Goal: Information Seeking & Learning: Learn about a topic

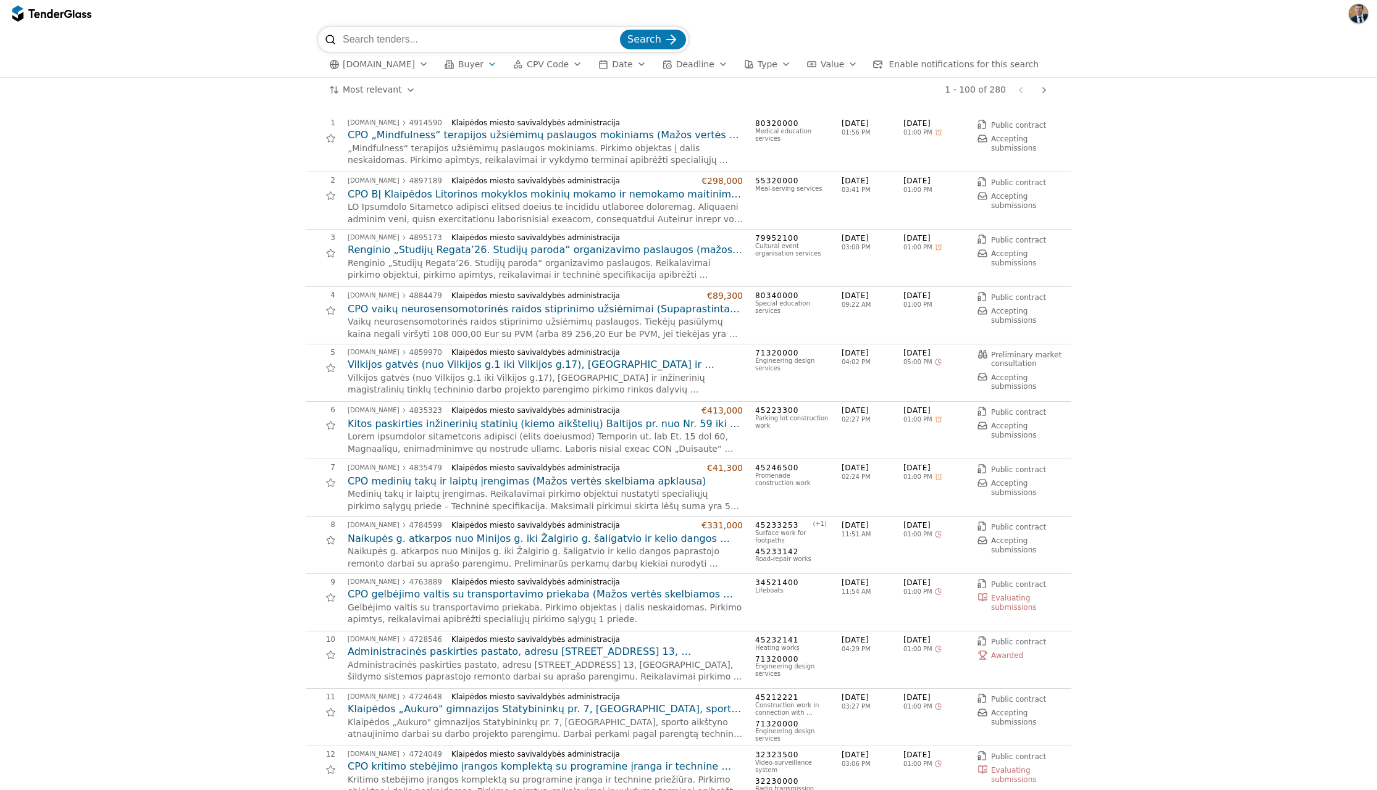
click at [469, 41] on input "search" at bounding box center [480, 39] width 275 height 25
click at [465, 38] on input "search" at bounding box center [480, 39] width 275 height 25
click at [464, 64] on span "Buyer" at bounding box center [470, 64] width 25 height 10
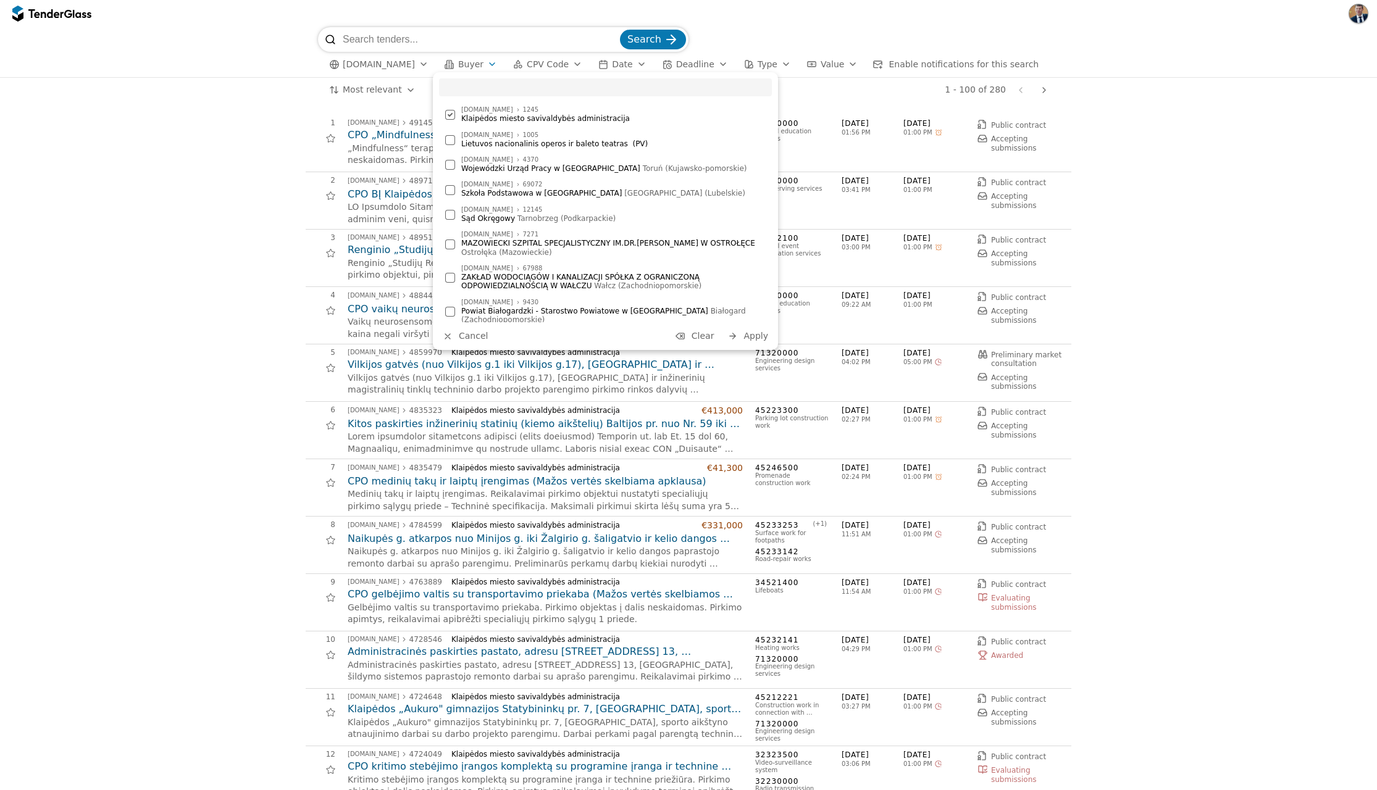
click at [464, 64] on span "Buyer" at bounding box center [470, 64] width 25 height 10
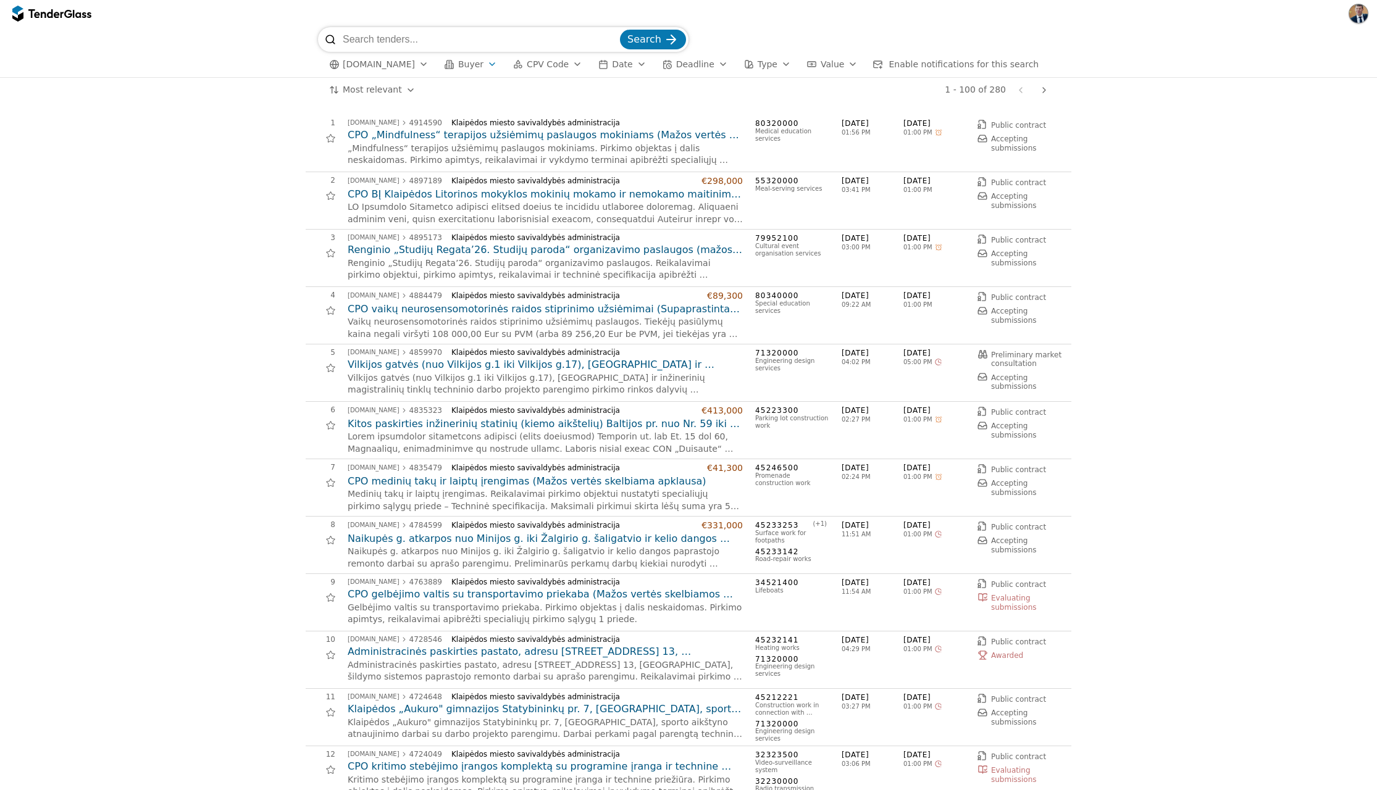
click at [634, 68] on div "button" at bounding box center [641, 64] width 35 height 32
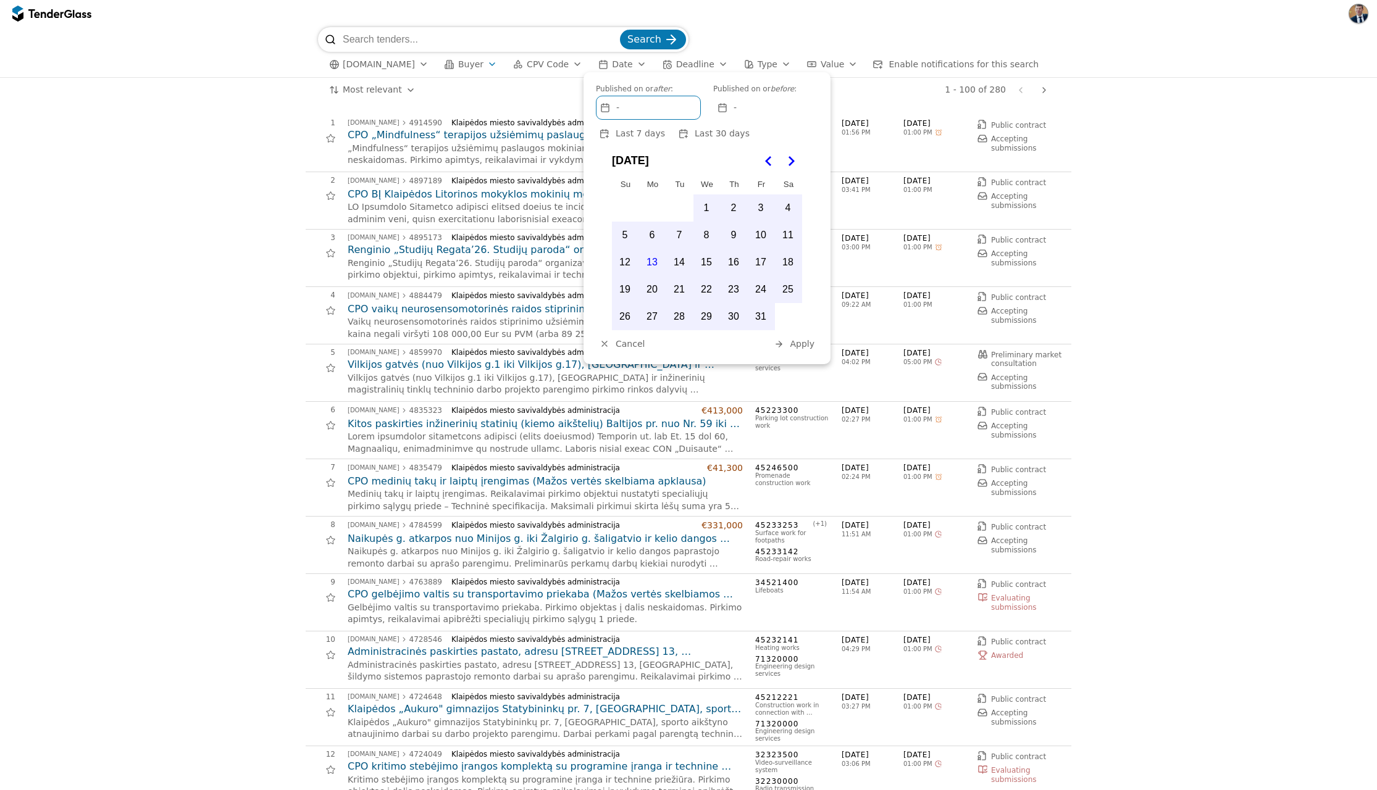
click at [659, 106] on div "-" at bounding box center [649, 107] width 104 height 23
click at [704, 202] on button "1" at bounding box center [706, 208] width 26 height 26
click at [769, 158] on polygon "Go to the Previous Month" at bounding box center [768, 161] width 6 height 10
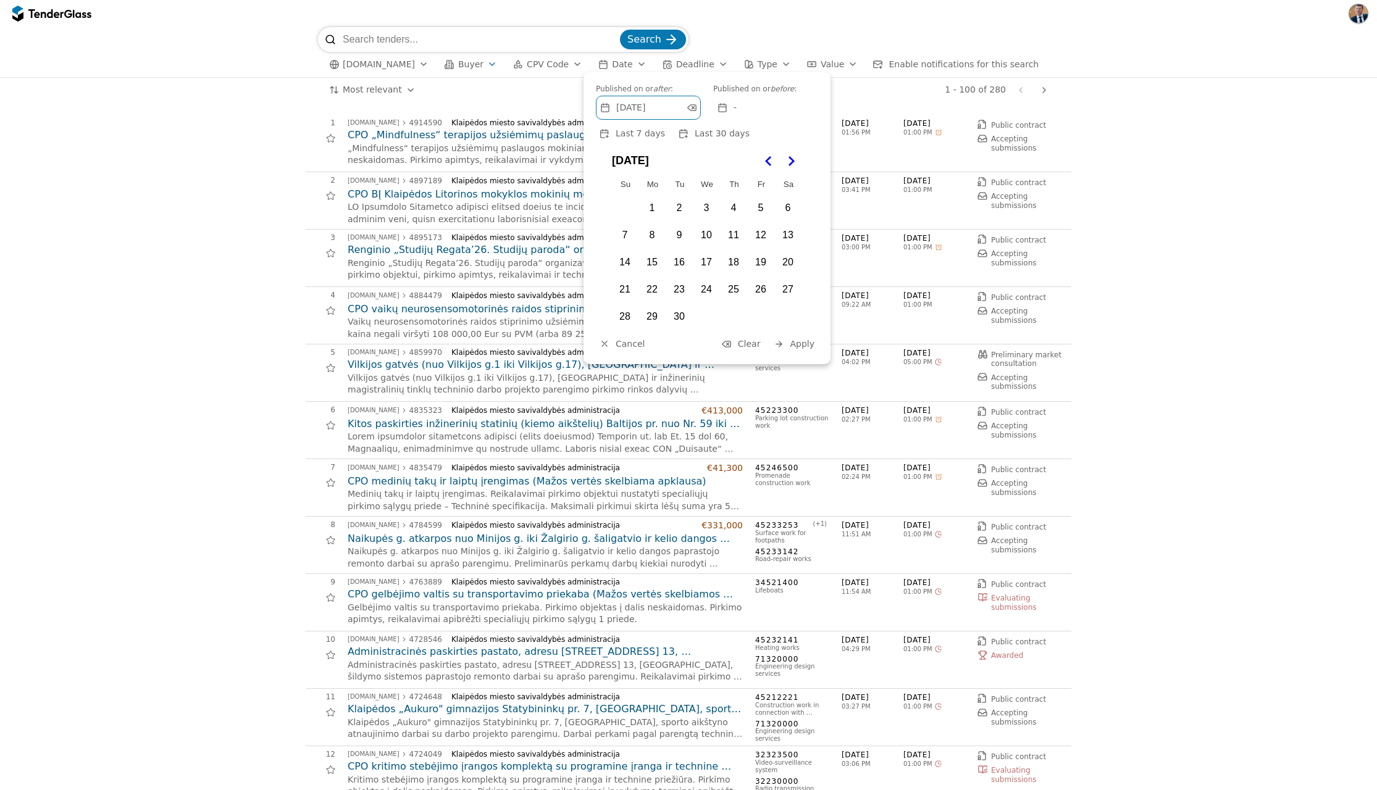
click at [640, 211] on button "1" at bounding box center [652, 208] width 26 height 26
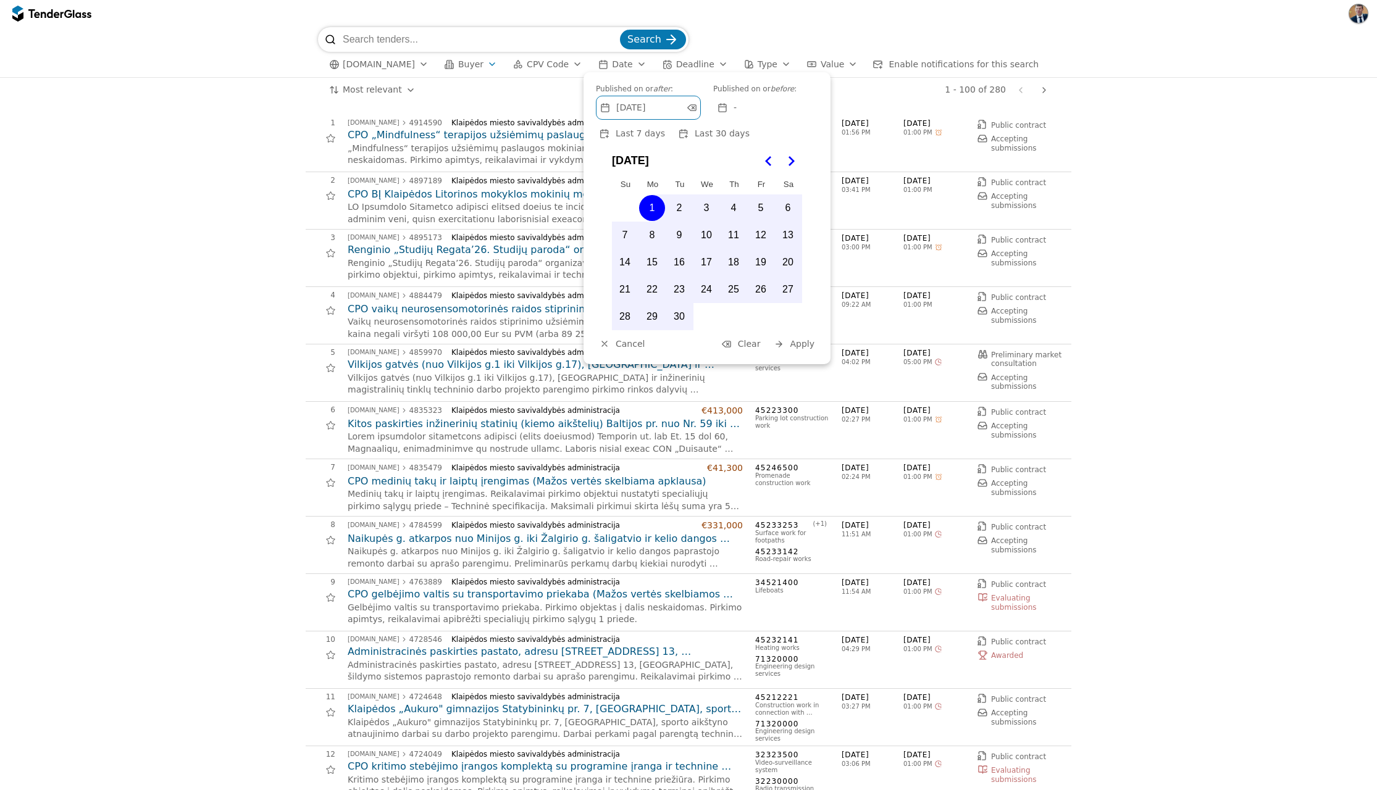
click at [799, 348] on span "Apply" at bounding box center [802, 344] width 25 height 10
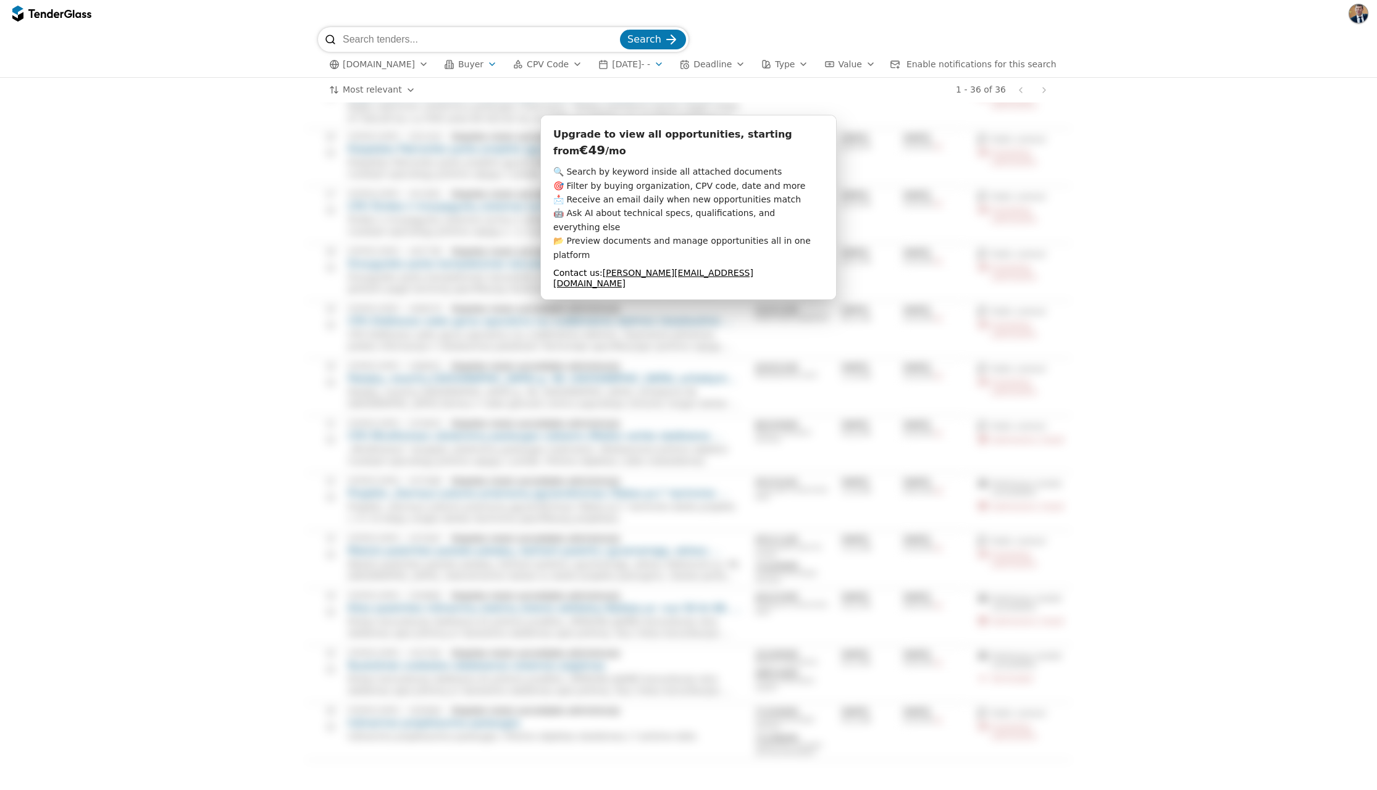
scroll to position [1412, 0]
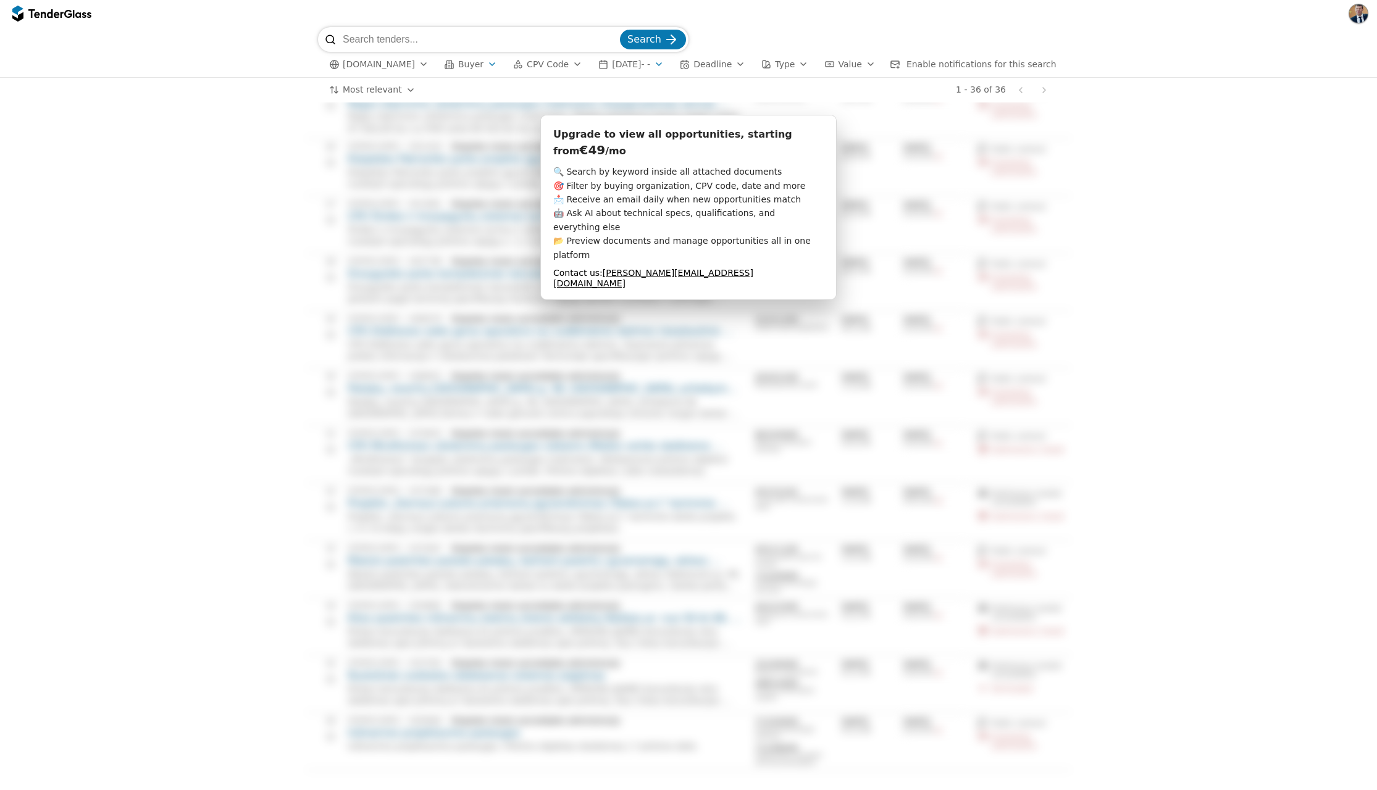
click at [763, 238] on div "🔍 Search by keyword inside all attached documents 🎯 Filter by buying organizati…" at bounding box center [688, 213] width 270 height 97
click at [945, 247] on div "Upgrade to view all opportunities, starting from €49 /mo 🔍 Search by keyword in…" at bounding box center [689, 598] width 766 height 2043
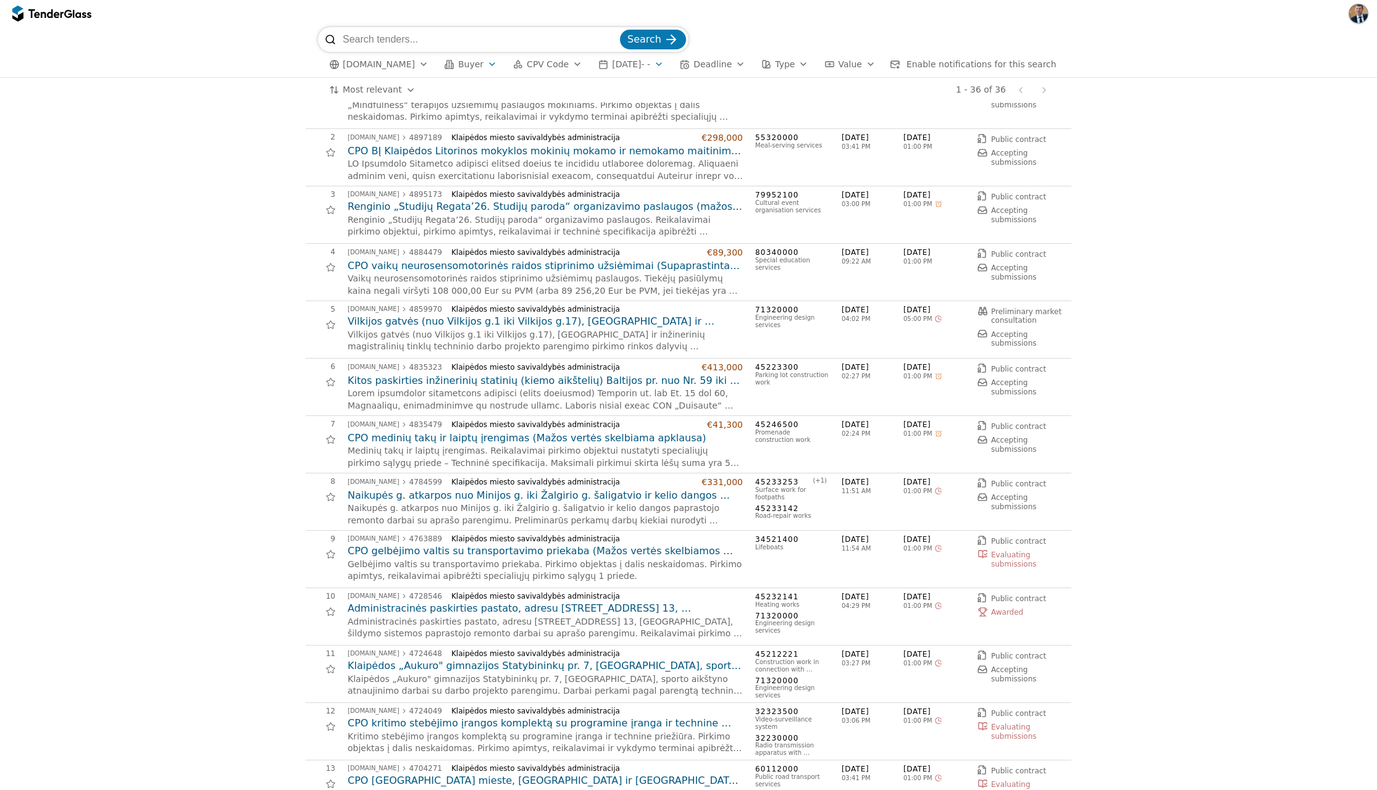
scroll to position [0, 0]
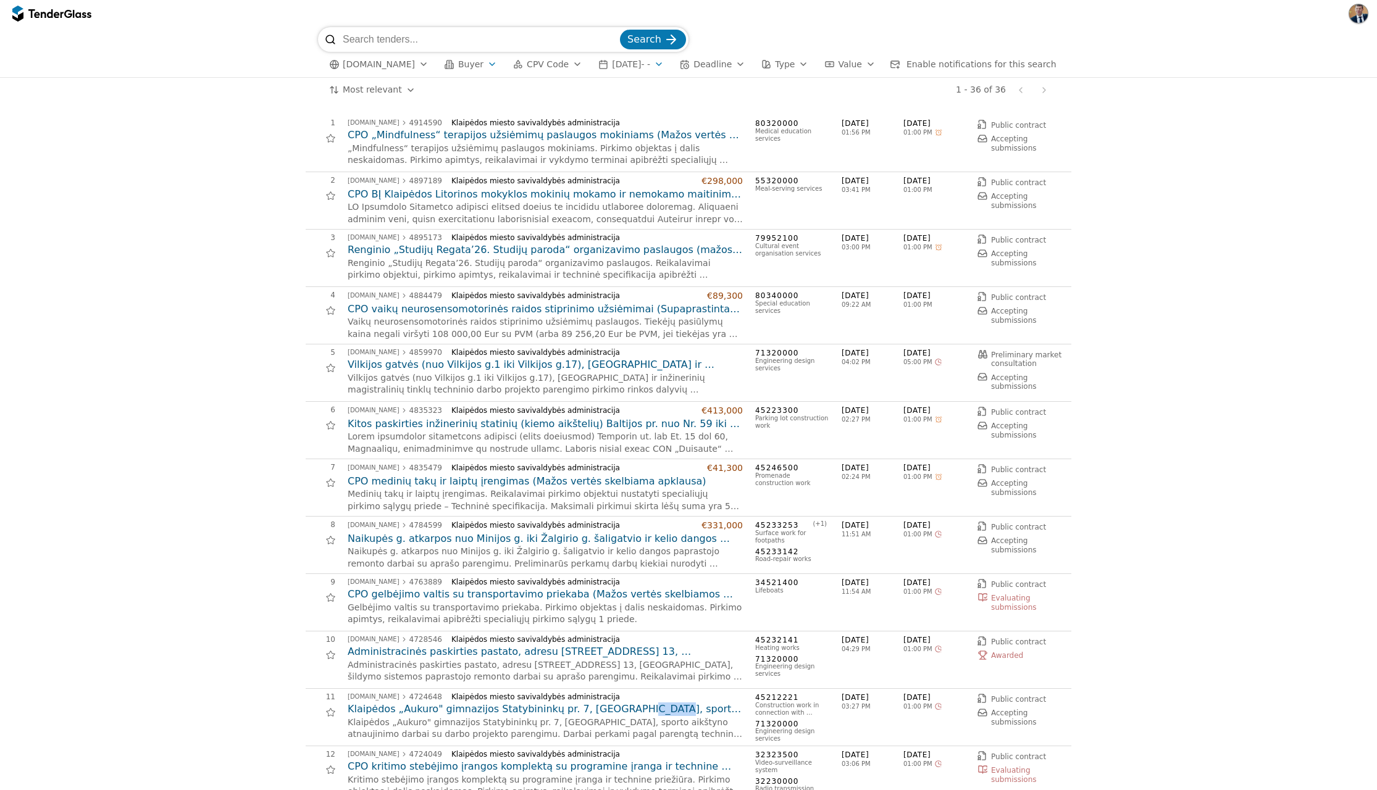
click at [780, 64] on div "button" at bounding box center [766, 64] width 35 height 35
click at [795, 60] on span "Type" at bounding box center [785, 64] width 20 height 10
click at [705, 62] on button "Deadline" at bounding box center [712, 64] width 75 height 15
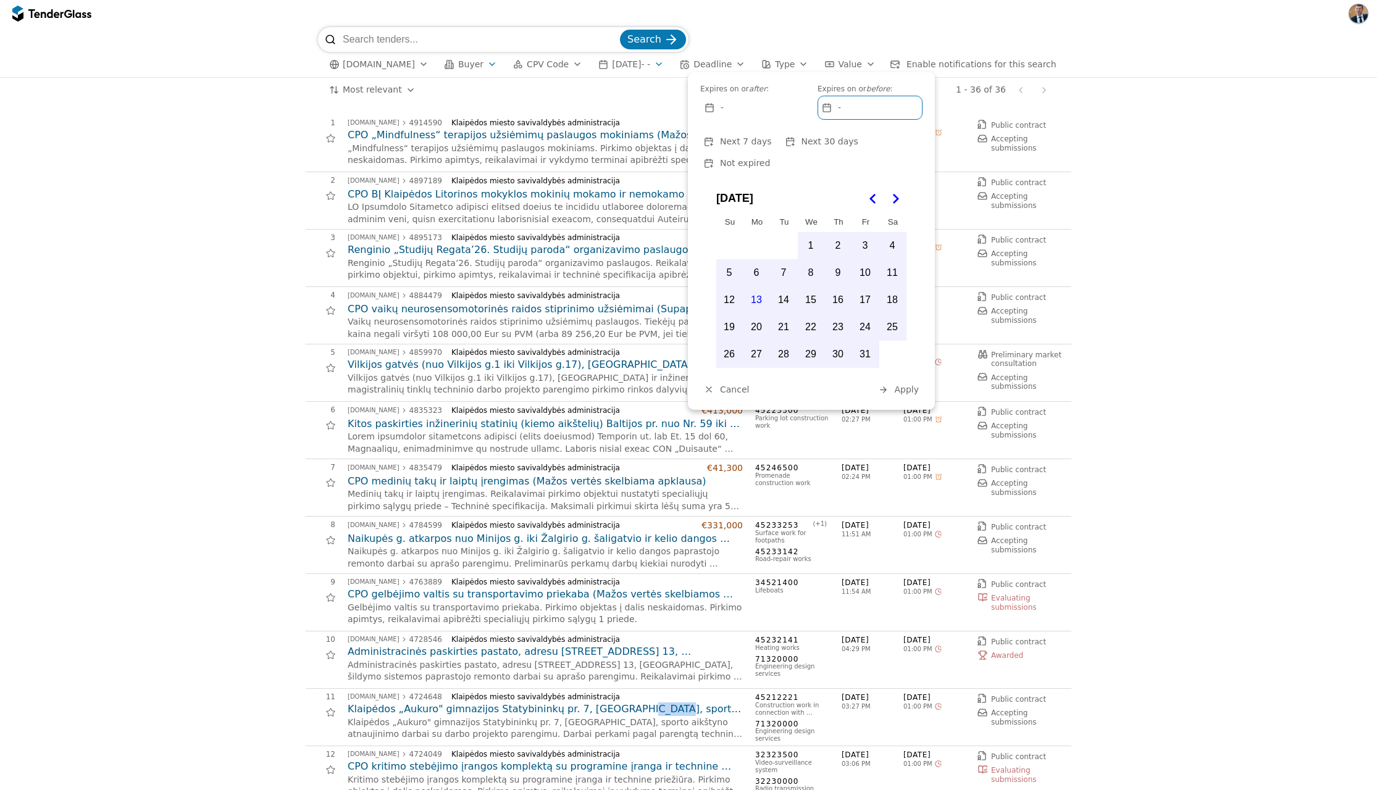
click at [715, 61] on span "Deadline" at bounding box center [712, 64] width 38 height 10
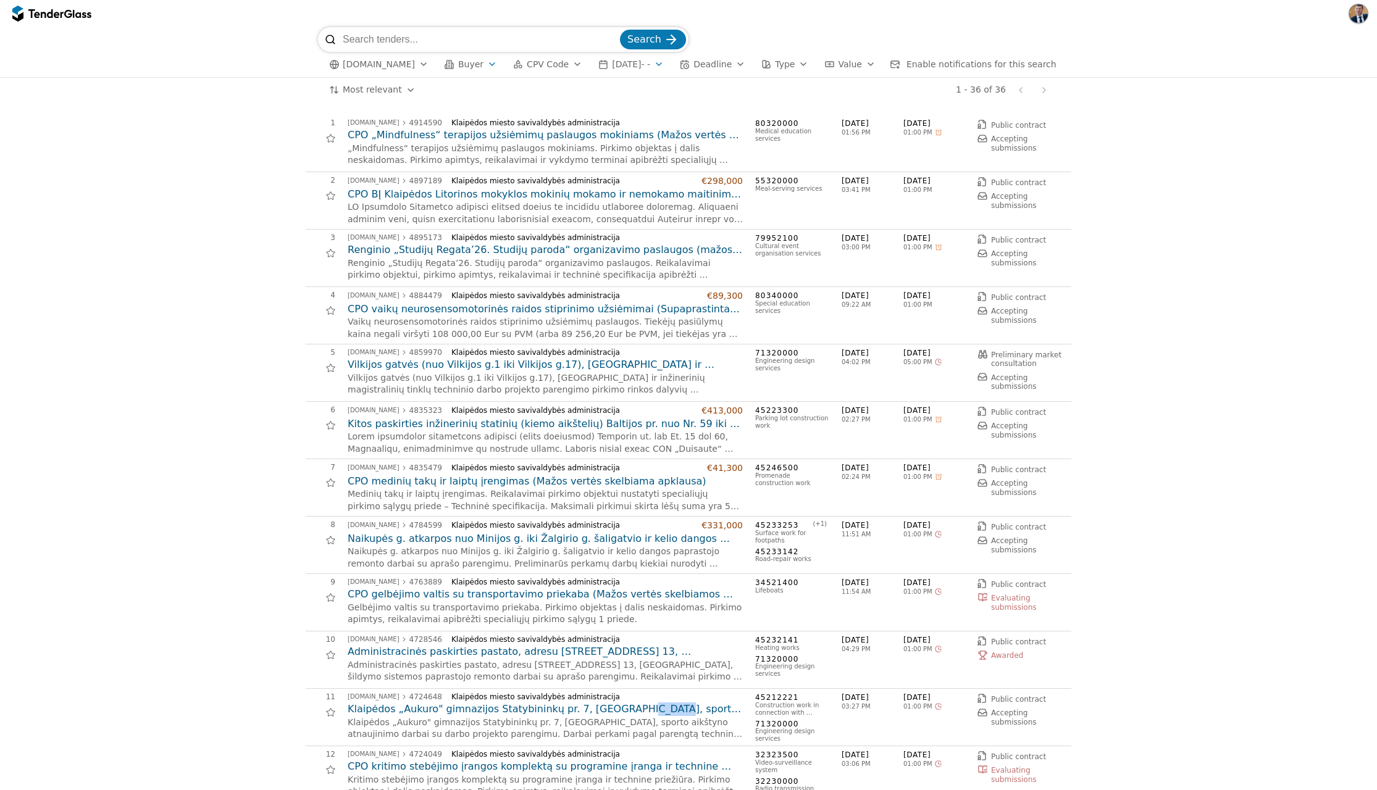
click at [552, 68] on span "CPV Code" at bounding box center [548, 64] width 42 height 10
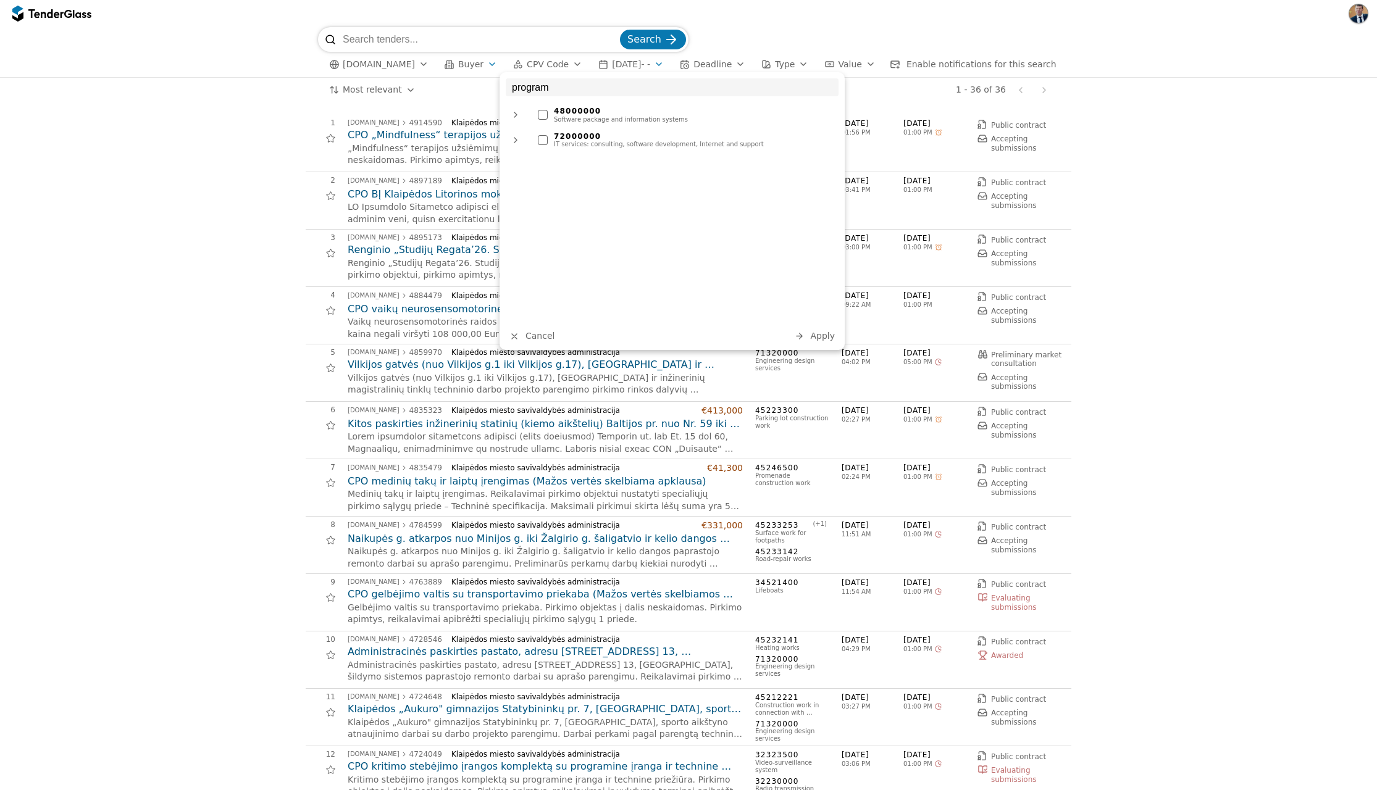
click at [517, 115] on div at bounding box center [516, 115] width 30 height 32
click at [543, 112] on div at bounding box center [543, 115] width 10 height 10
click at [534, 142] on div at bounding box center [531, 140] width 30 height 32
click at [543, 193] on div at bounding box center [543, 190] width 10 height 10
click at [516, 191] on div at bounding box center [516, 190] width 30 height 32
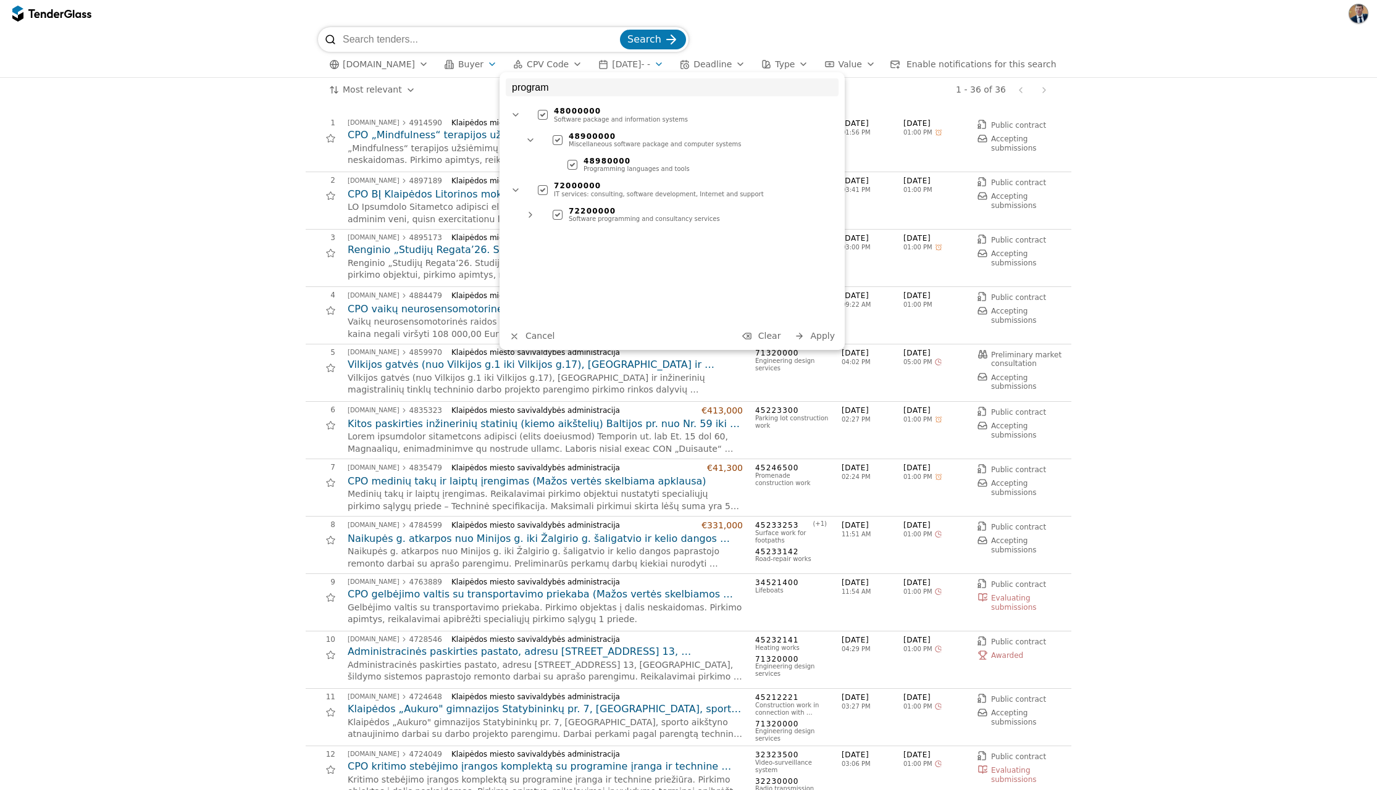
click at [529, 212] on div at bounding box center [531, 215] width 30 height 32
click at [568, 81] on input "program" at bounding box center [672, 87] width 333 height 18
click at [517, 216] on div at bounding box center [516, 215] width 30 height 32
click at [564, 85] on input "information" at bounding box center [672, 87] width 333 height 18
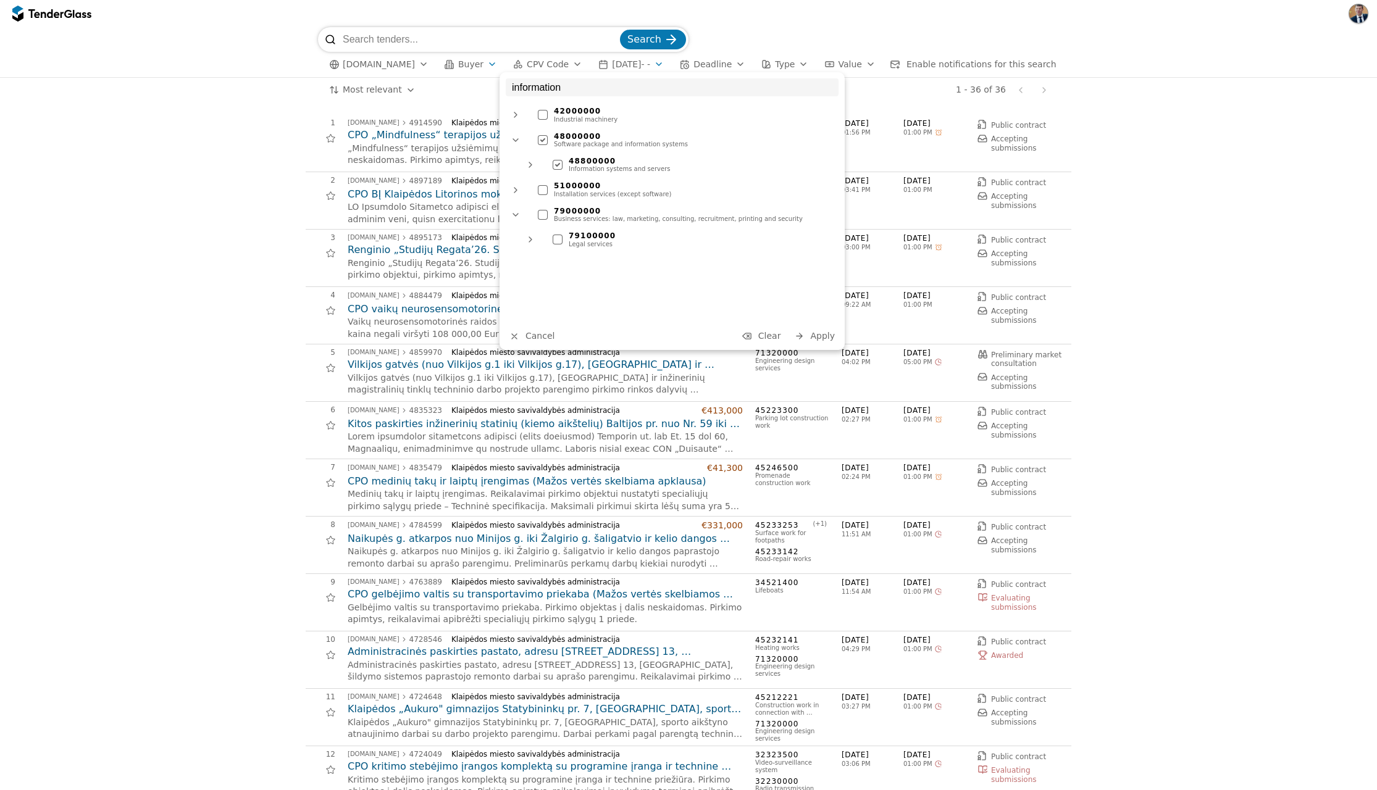
click at [564, 85] on input "information" at bounding box center [672, 87] width 333 height 18
type input "web"
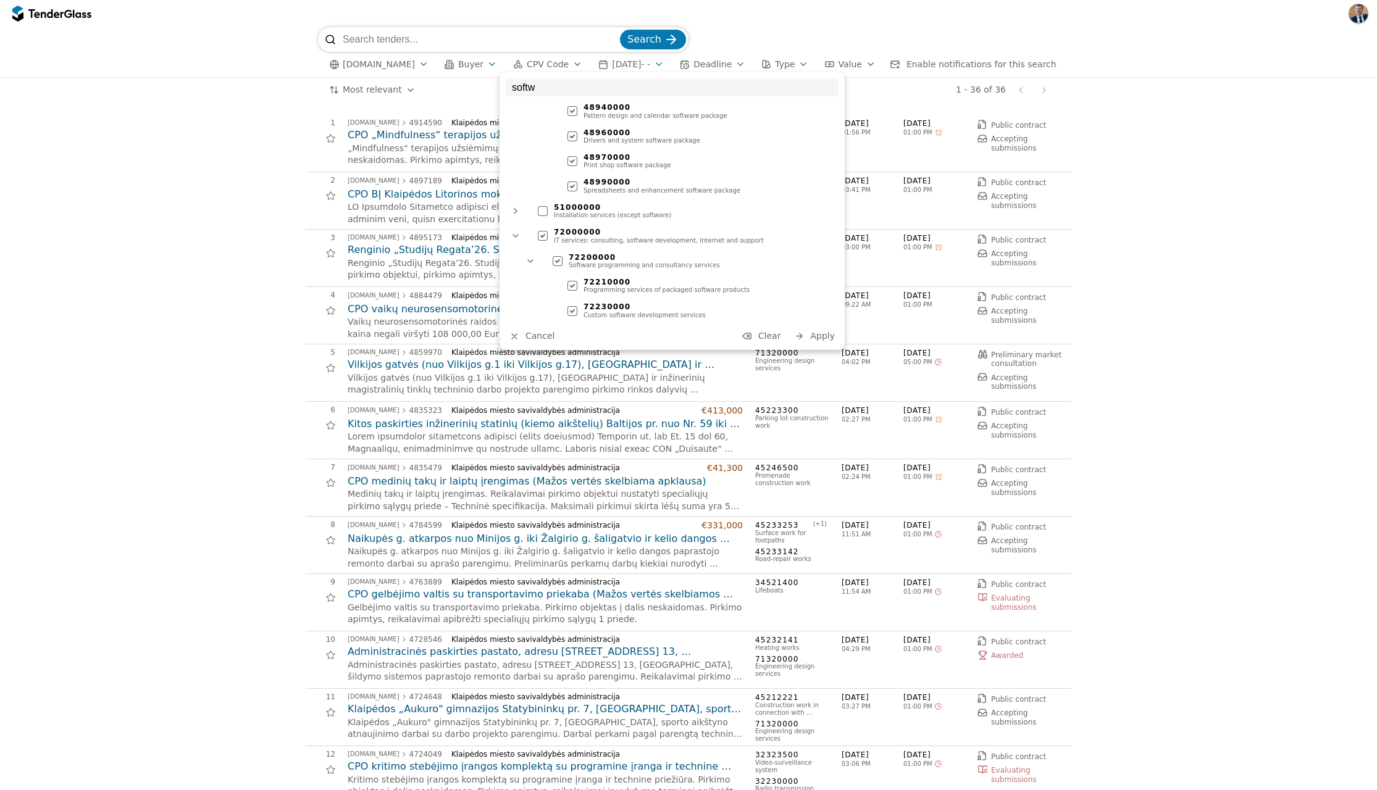
scroll to position [361, 0]
type input "softw"
click at [828, 333] on span "Apply" at bounding box center [822, 336] width 25 height 10
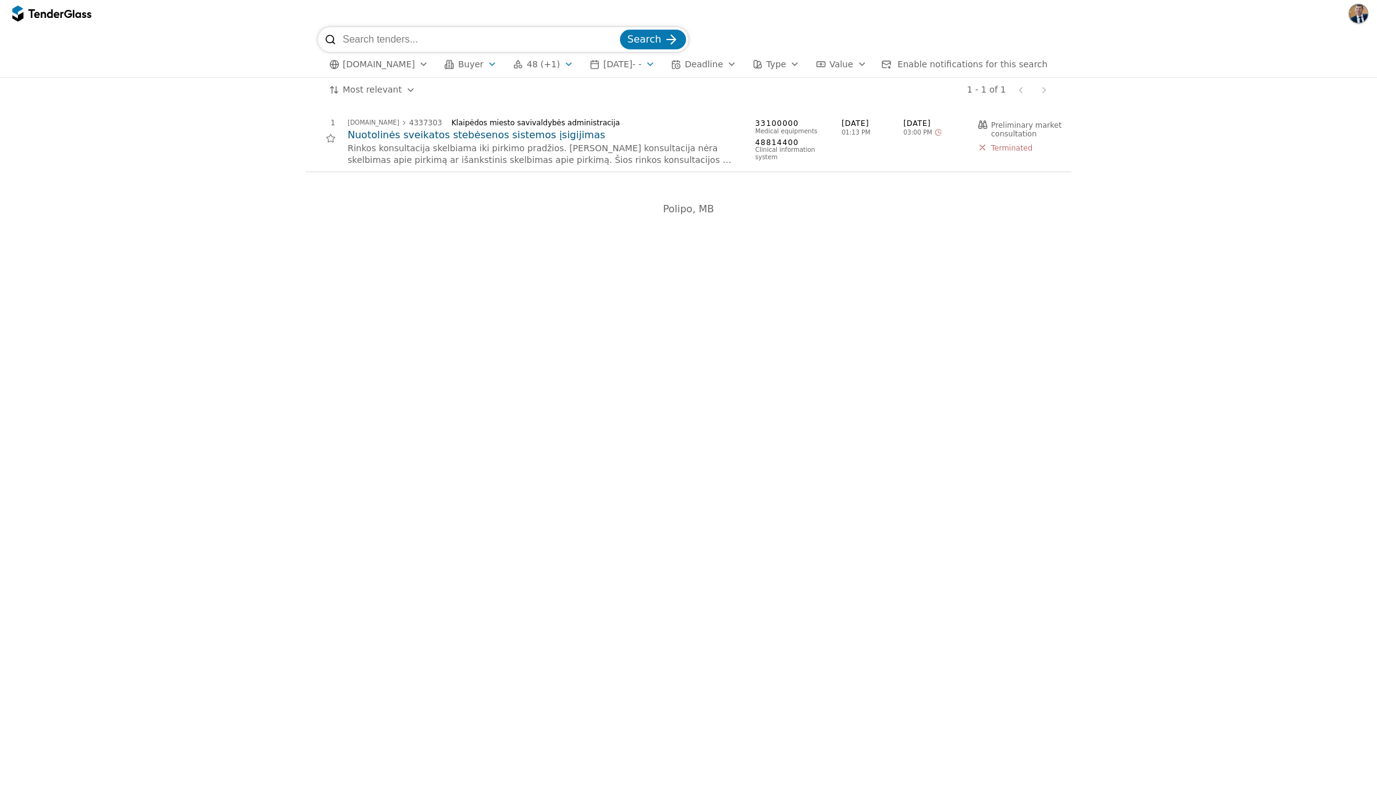
click at [242, 346] on div "# Opportunity Published Deadline 1 [DOMAIN_NAME] 4337303 Klaipėdos miesto saviv…" at bounding box center [688, 447] width 1377 height 688
click at [677, 226] on div "Polipo, MB" at bounding box center [688, 209] width 593 height 36
click at [547, 139] on h2 "Nuotolinės sveikatos stebėsenos sistemos įsigijimas" at bounding box center [545, 135] width 395 height 14
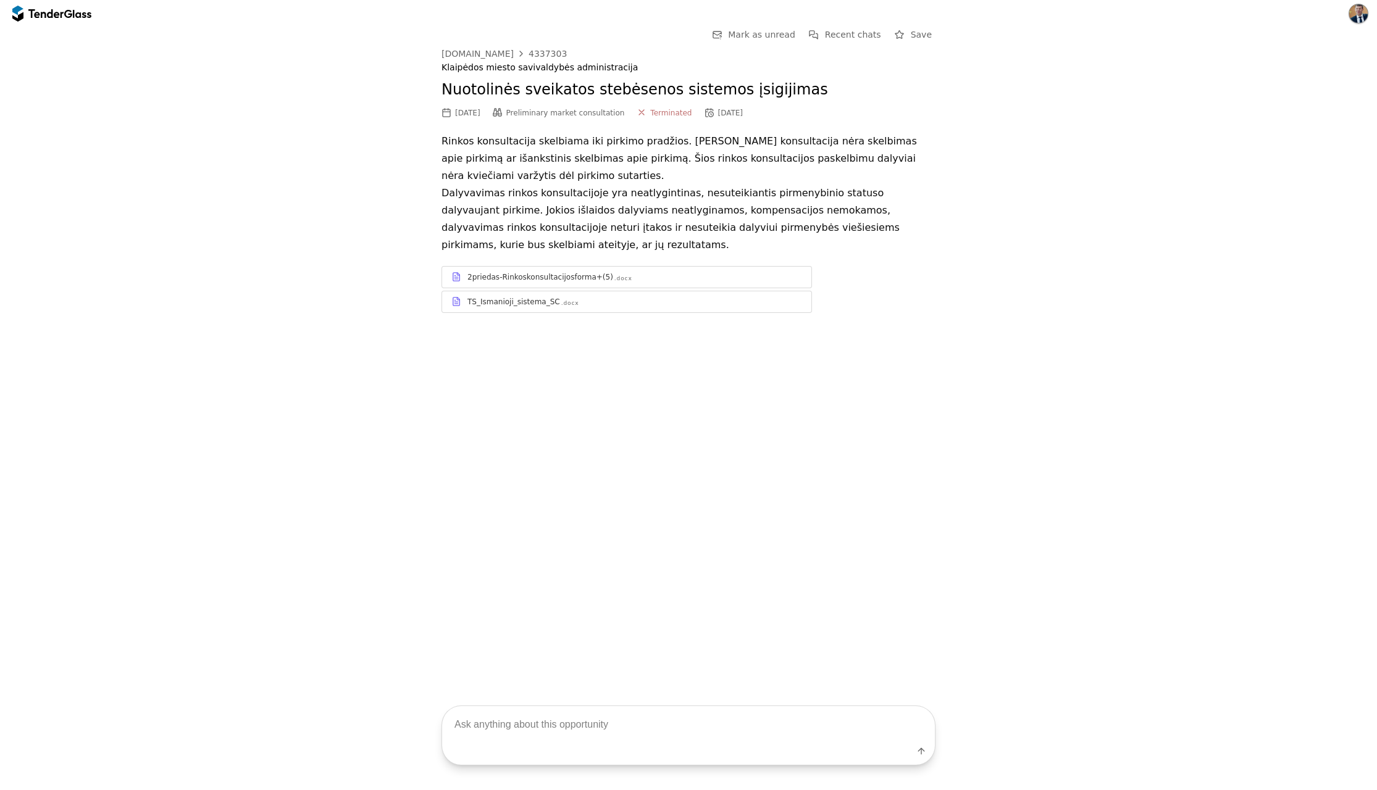
click at [478, 297] on div "TS_Ismanioji_sistema_SC" at bounding box center [513, 302] width 93 height 10
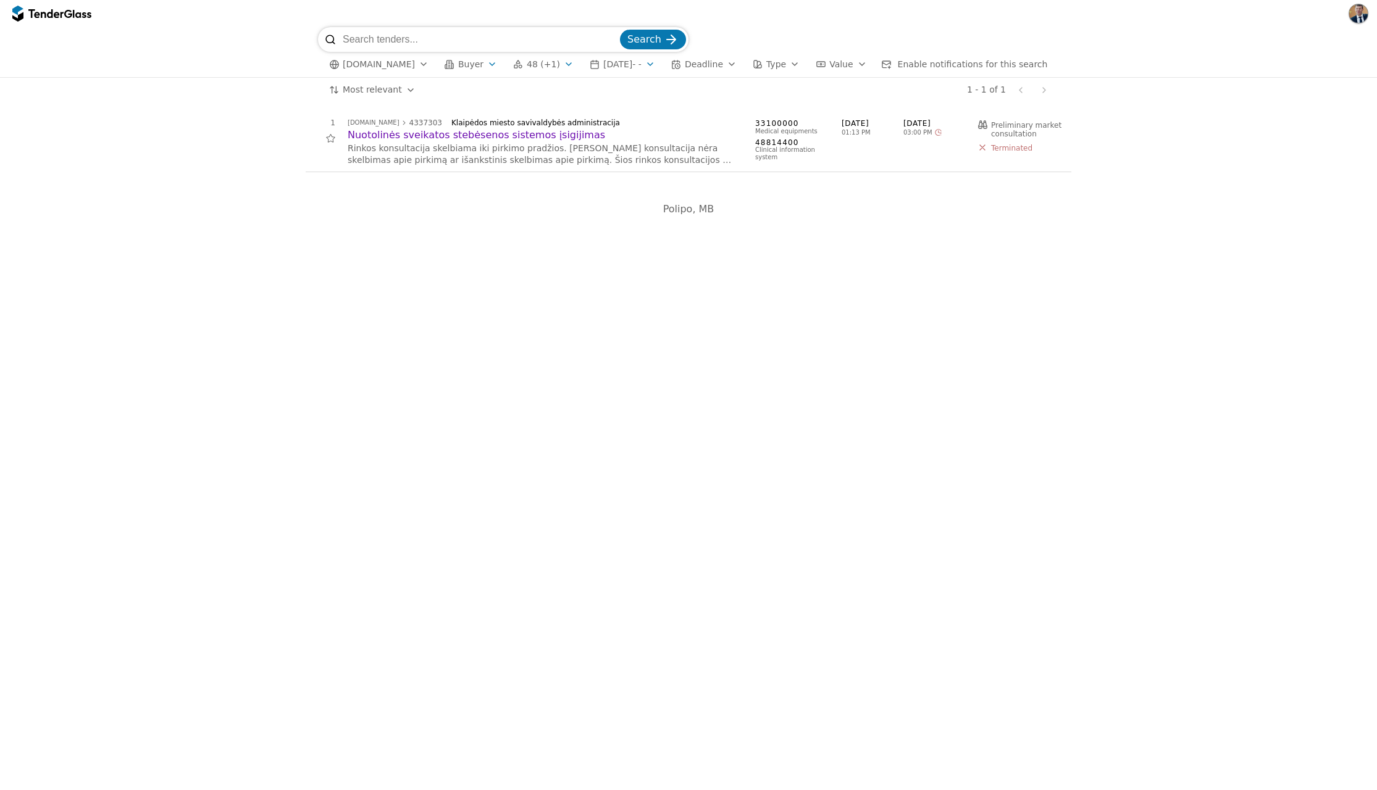
click at [458, 67] on span "Buyer" at bounding box center [470, 64] width 25 height 10
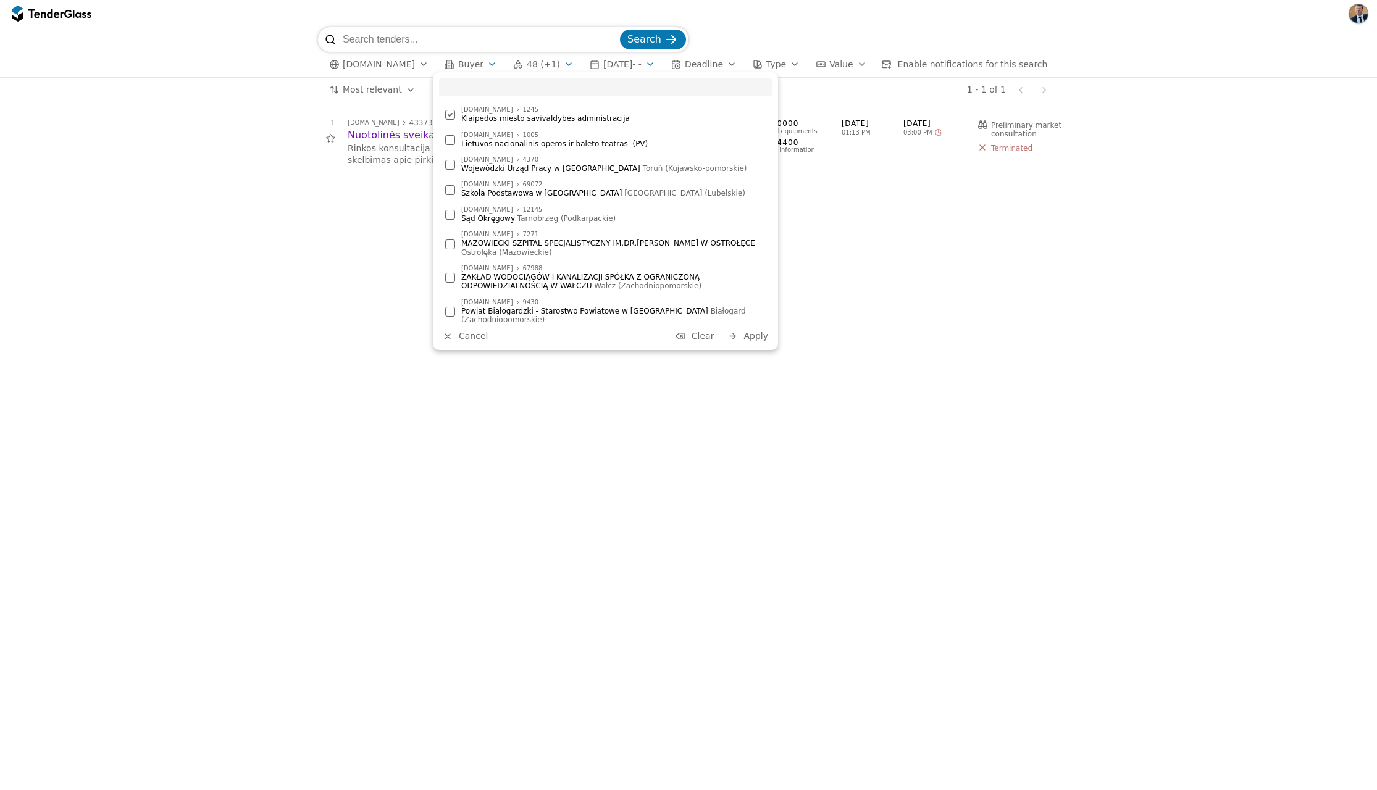
click at [450, 114] on div at bounding box center [450, 115] width 43 height 42
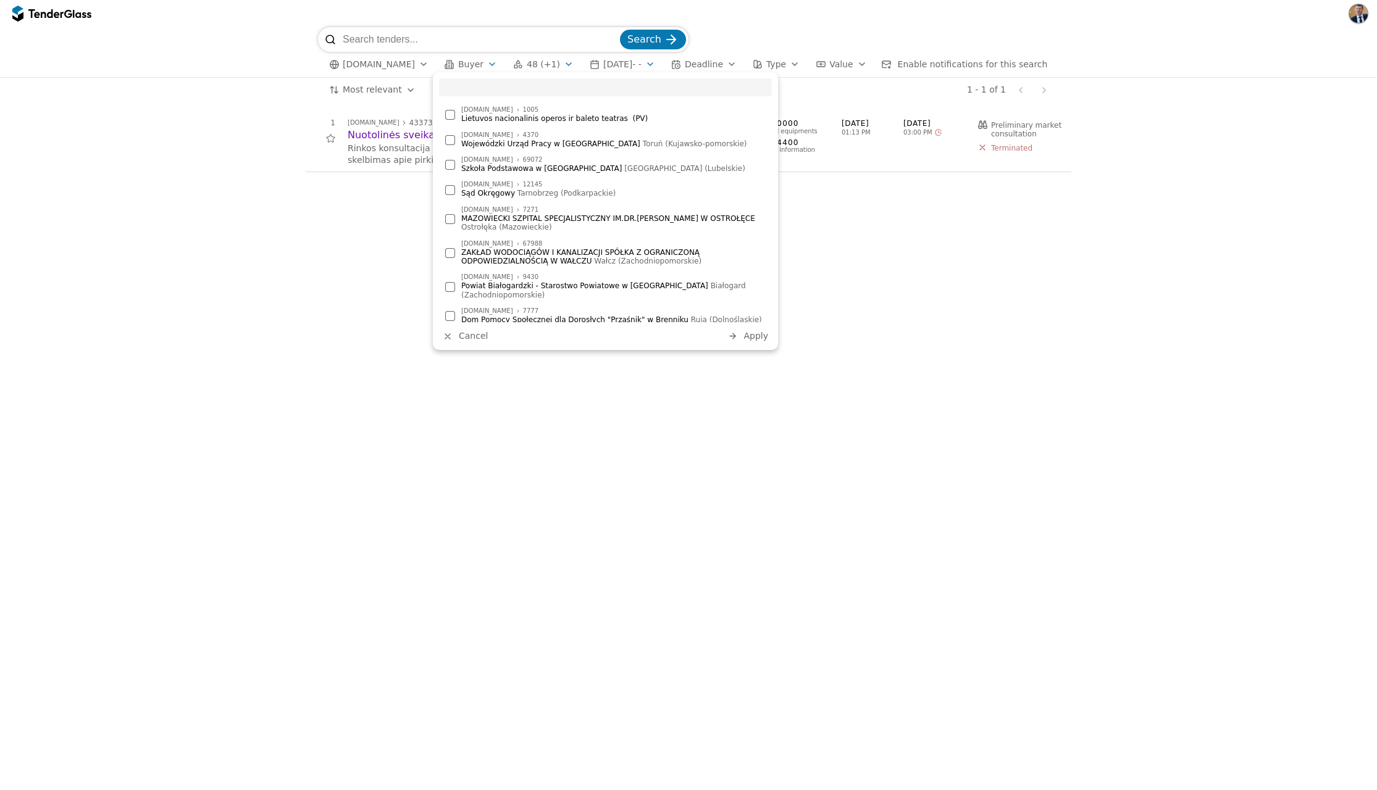
click at [759, 338] on span "Apply" at bounding box center [756, 336] width 25 height 10
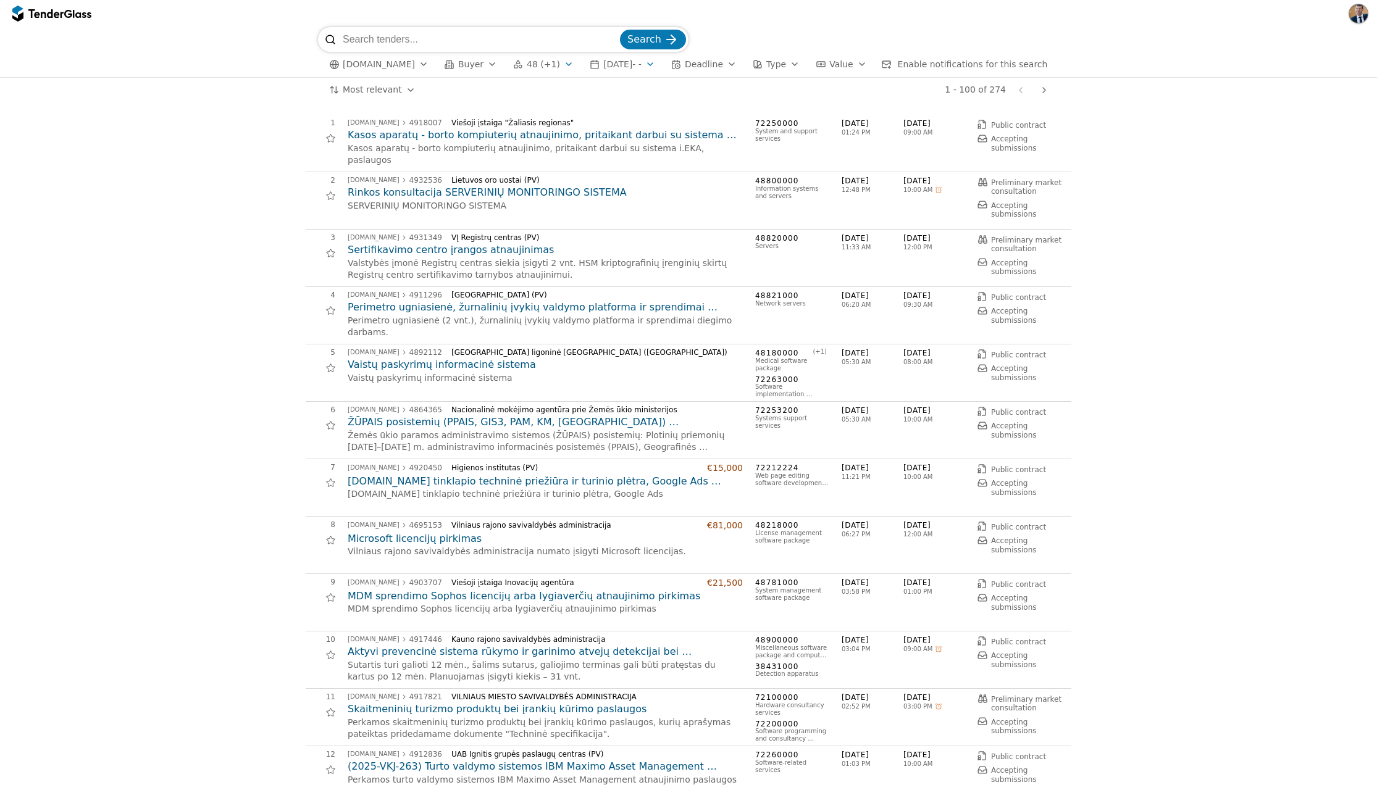
click at [475, 67] on button "Buyer" at bounding box center [471, 64] width 62 height 15
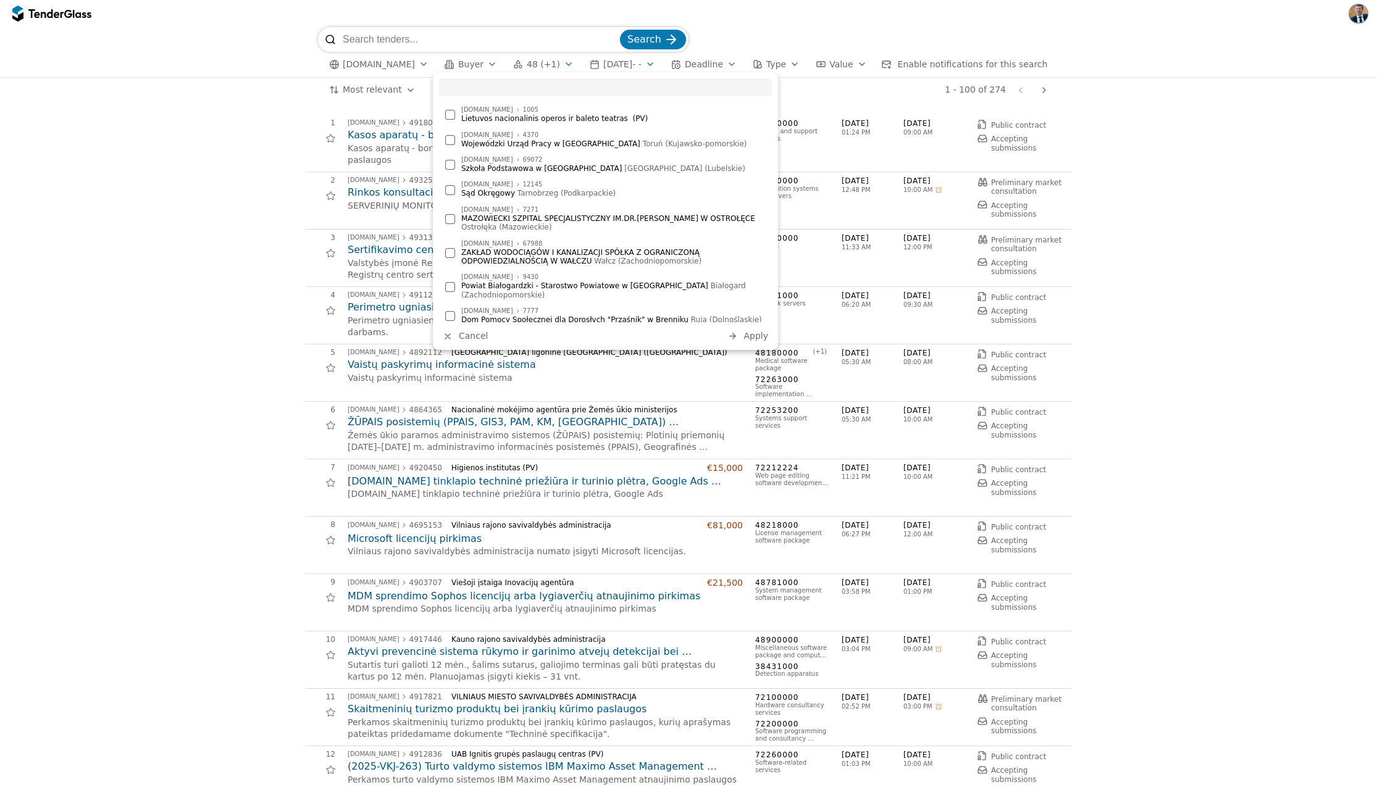
drag, startPoint x: 475, startPoint y: 68, endPoint x: 582, endPoint y: 65, distance: 106.3
click at [476, 68] on button "Buyer" at bounding box center [471, 64] width 62 height 15
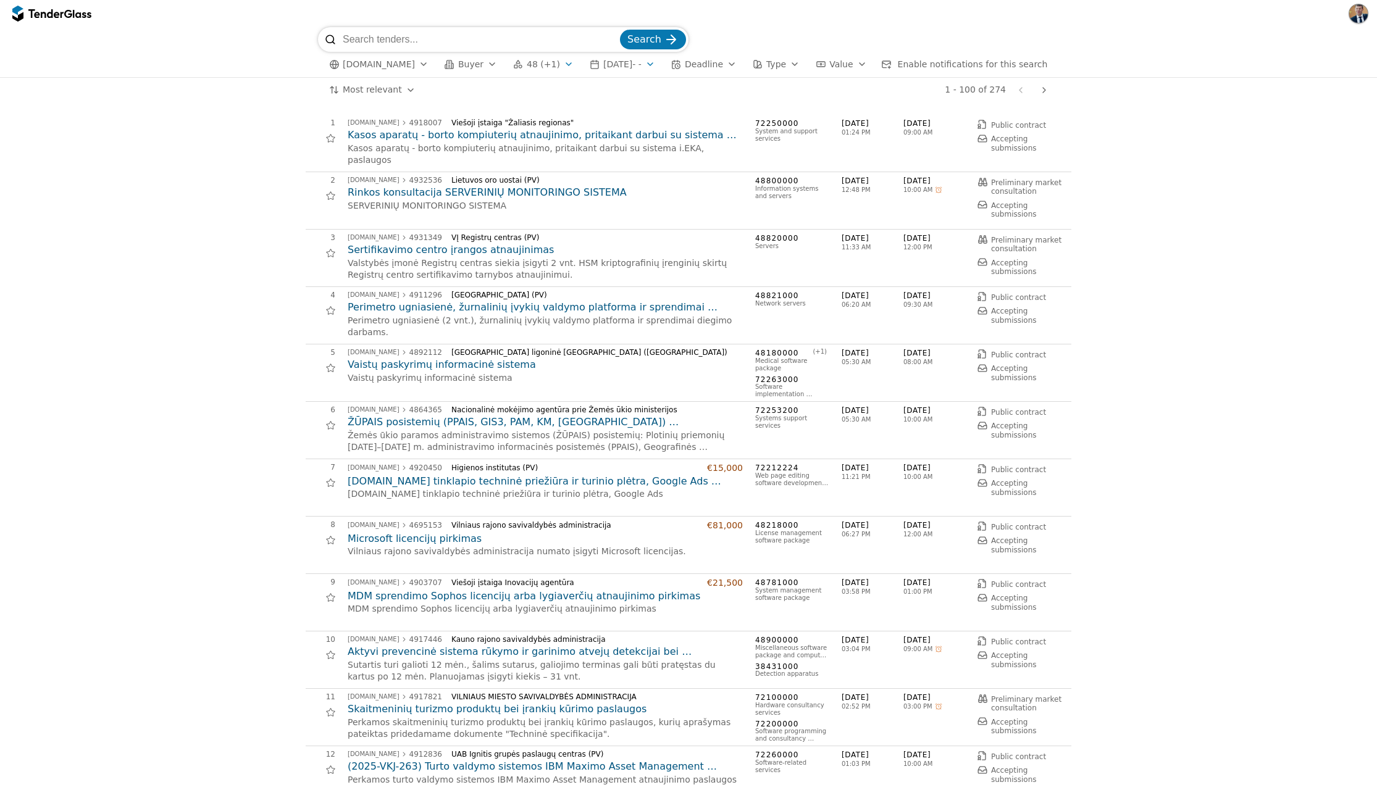
click at [624, 62] on span "[DATE] - -" at bounding box center [622, 64] width 38 height 10
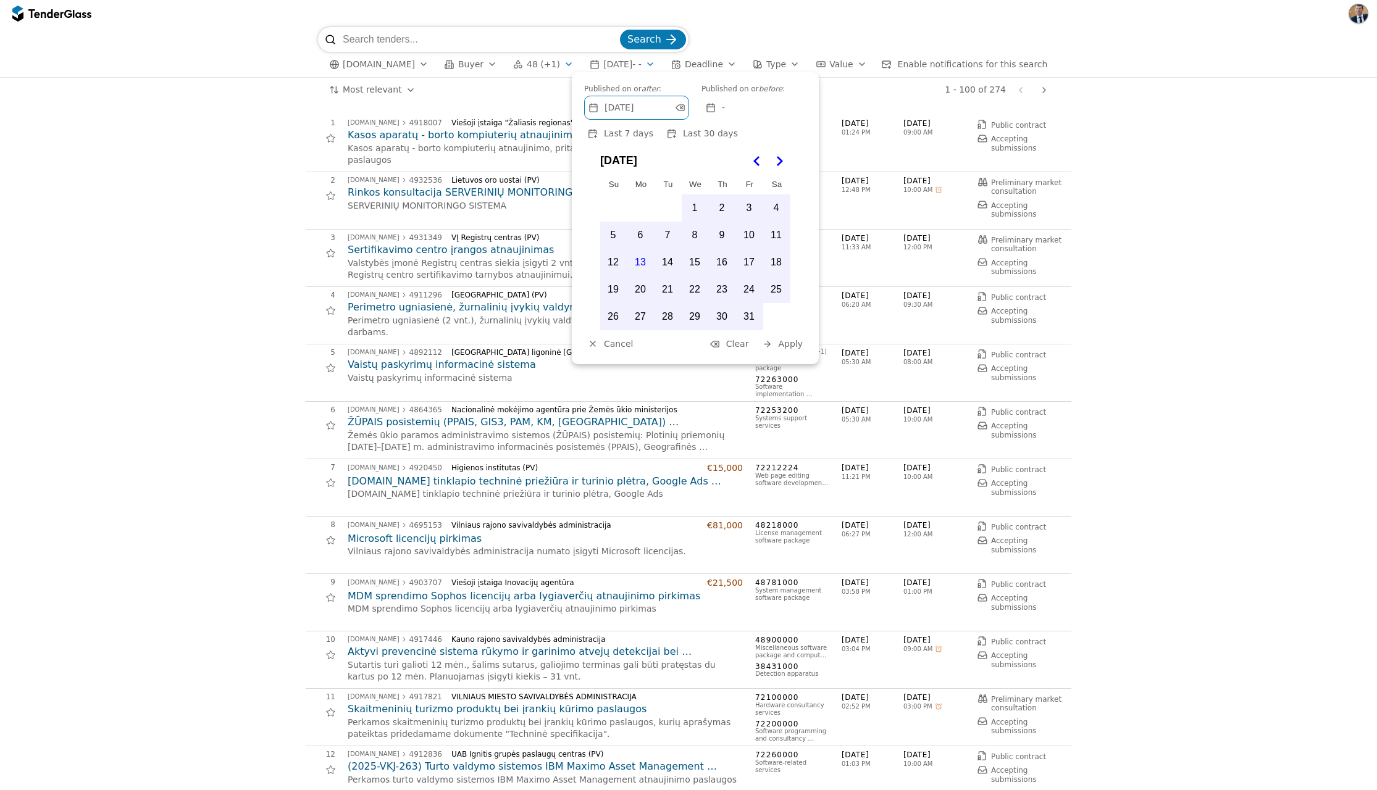
click at [698, 207] on button "1" at bounding box center [695, 208] width 26 height 26
click at [793, 340] on span "Apply" at bounding box center [790, 344] width 25 height 10
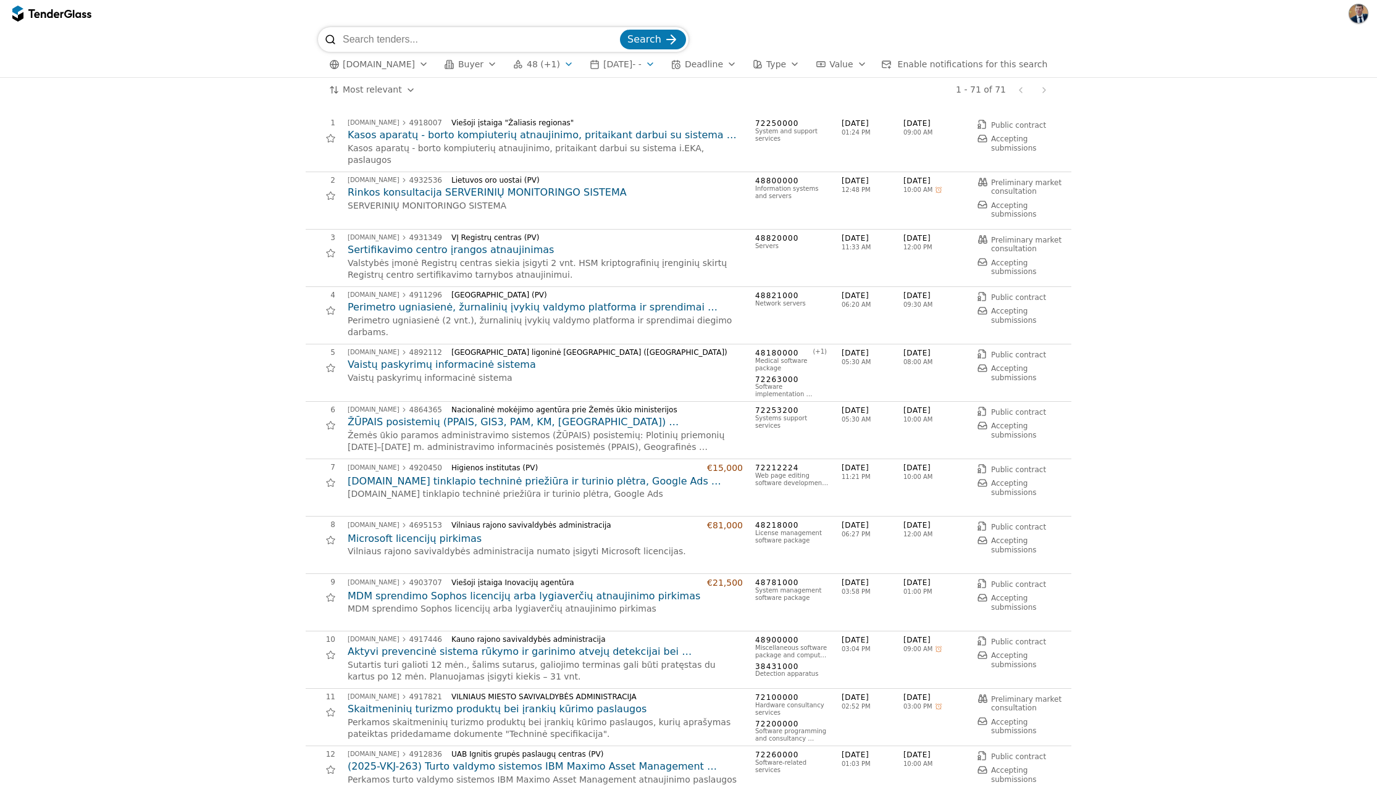
click at [651, 67] on button "[DATE] - -" at bounding box center [622, 64] width 75 height 15
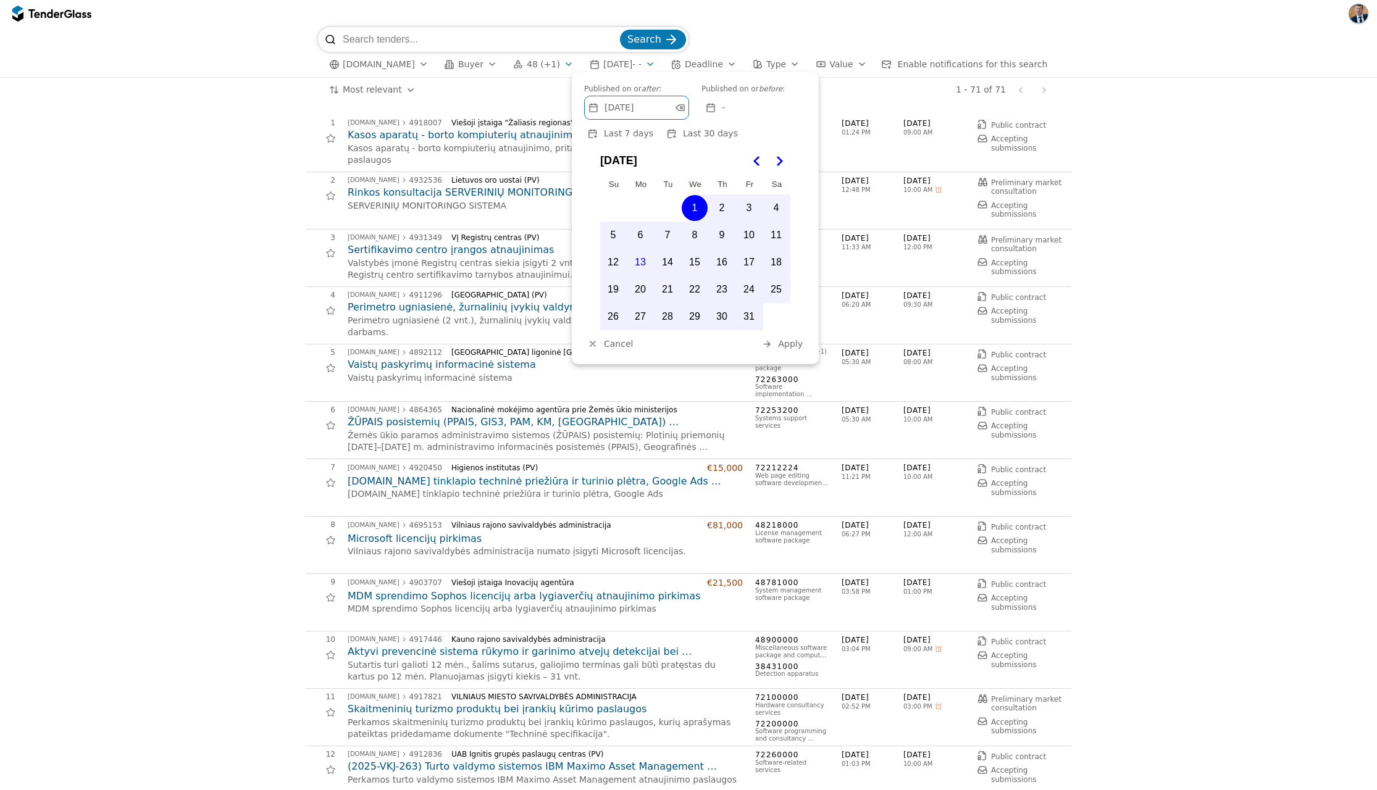
click at [735, 109] on div "-" at bounding box center [754, 107] width 104 height 23
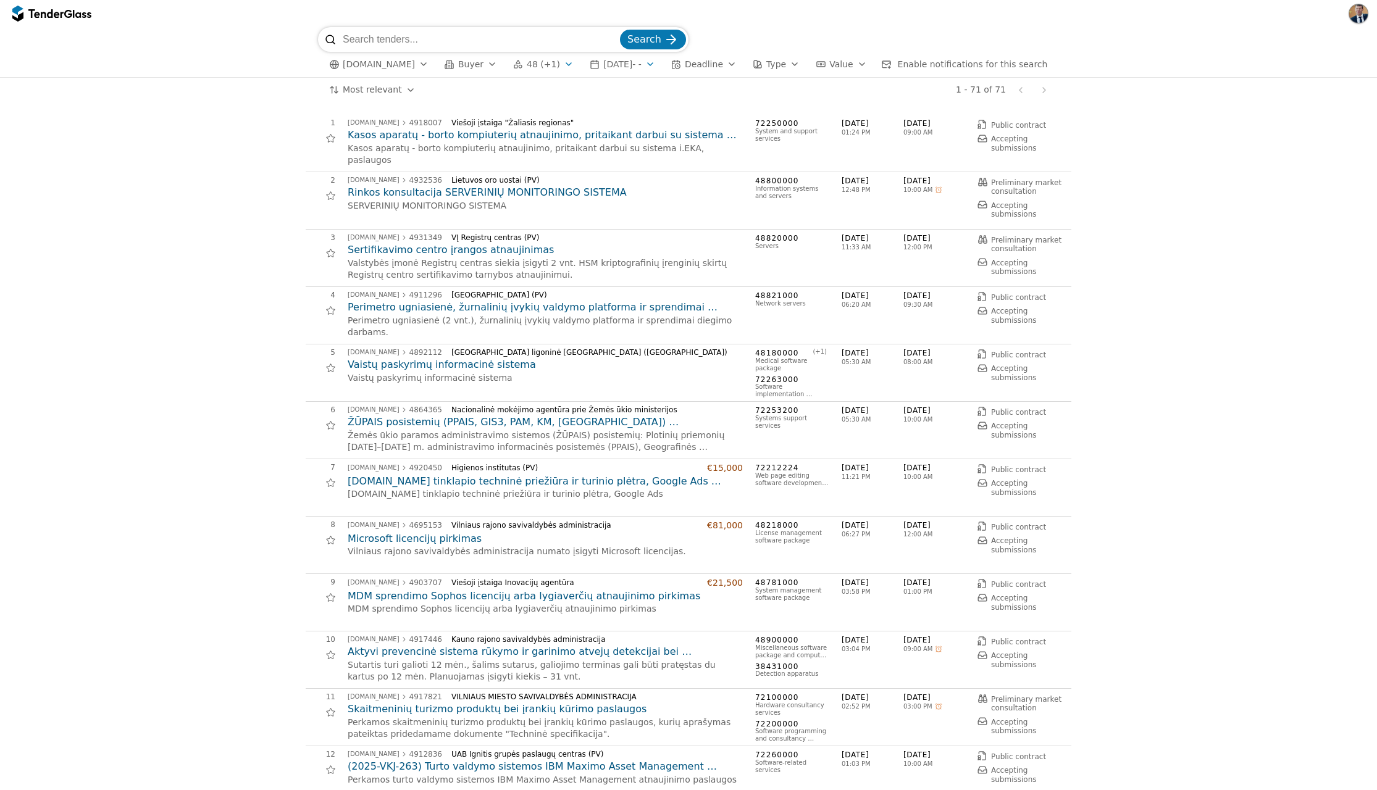
click at [742, 66] on button "Deadline" at bounding box center [703, 64] width 75 height 15
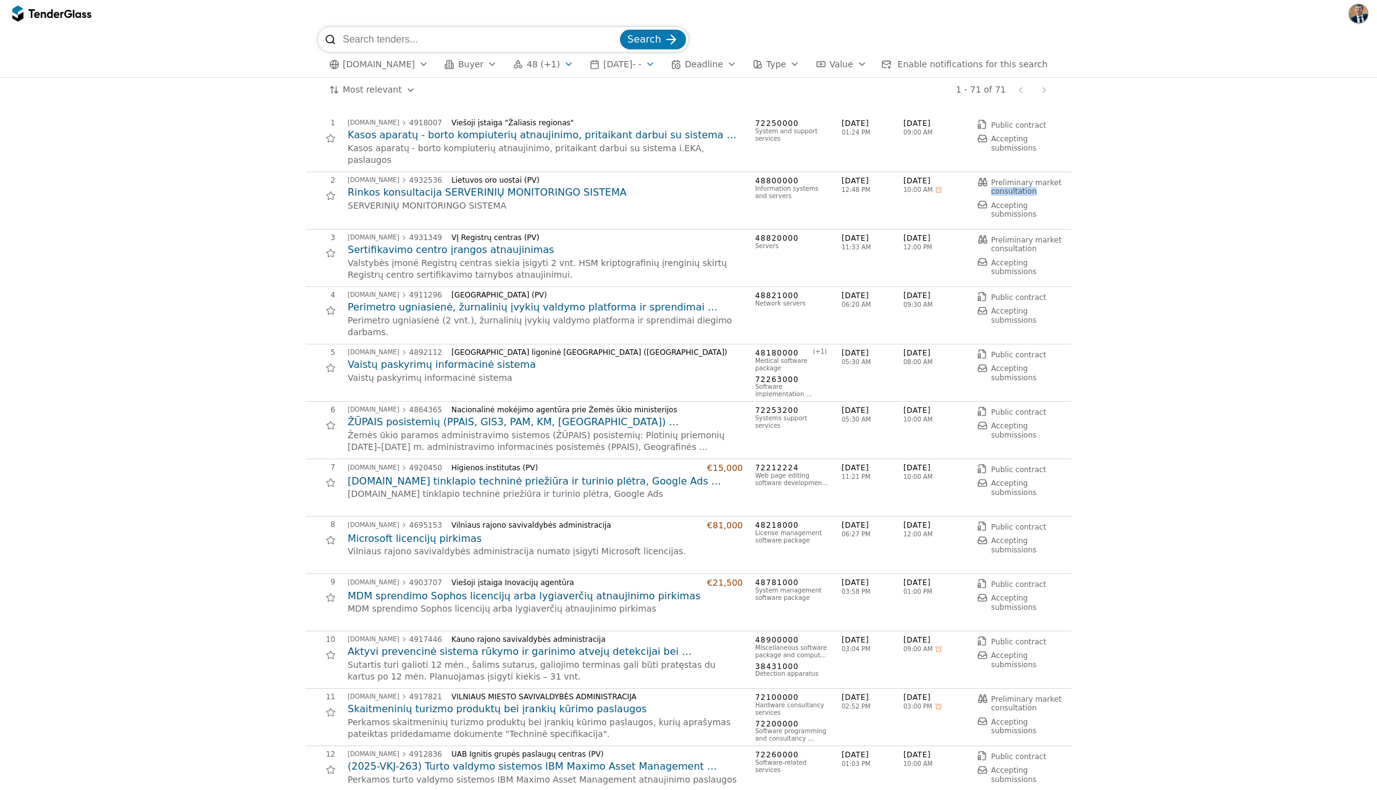
click at [723, 68] on span "Deadline" at bounding box center [704, 64] width 38 height 10
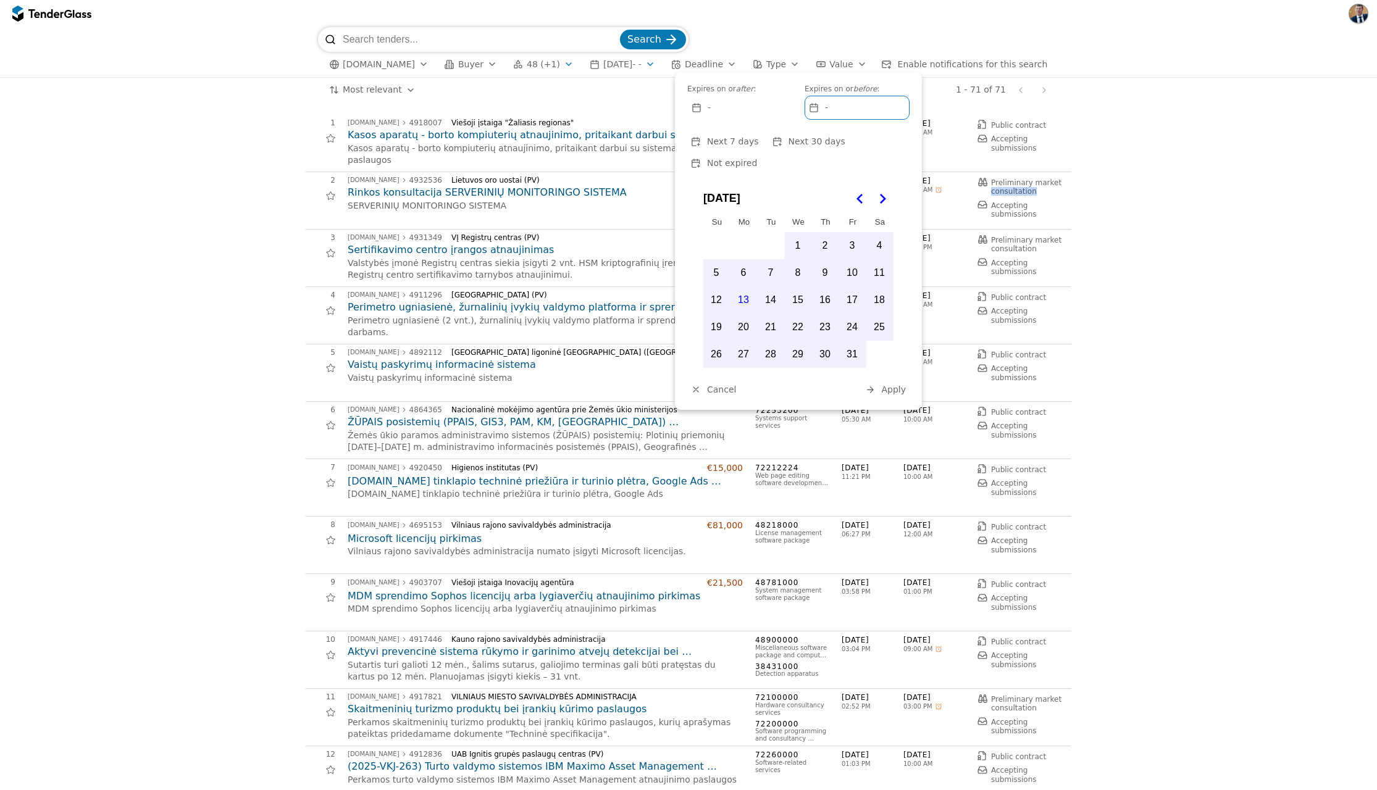
click at [723, 69] on span "Deadline" at bounding box center [704, 64] width 38 height 10
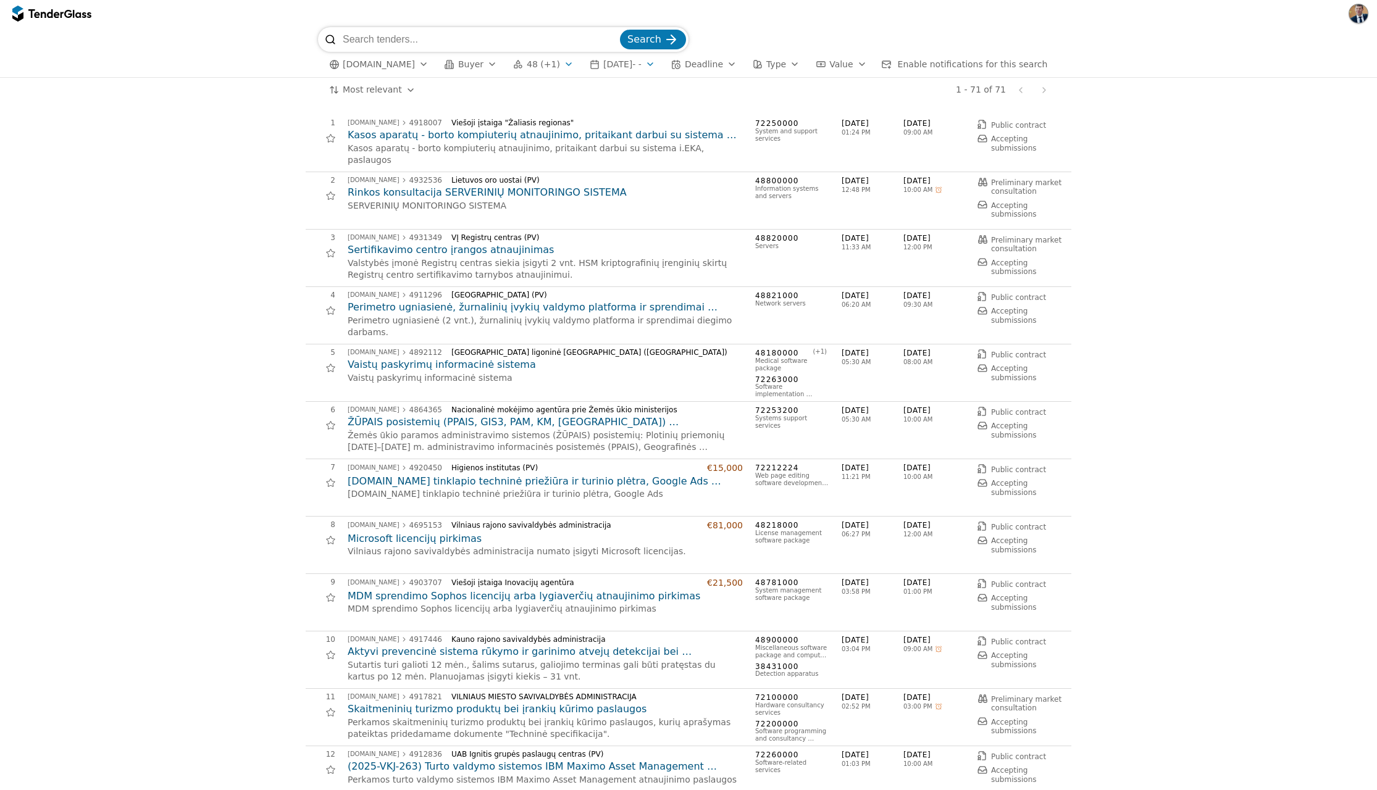
click at [469, 64] on span "Buyer" at bounding box center [470, 64] width 25 height 10
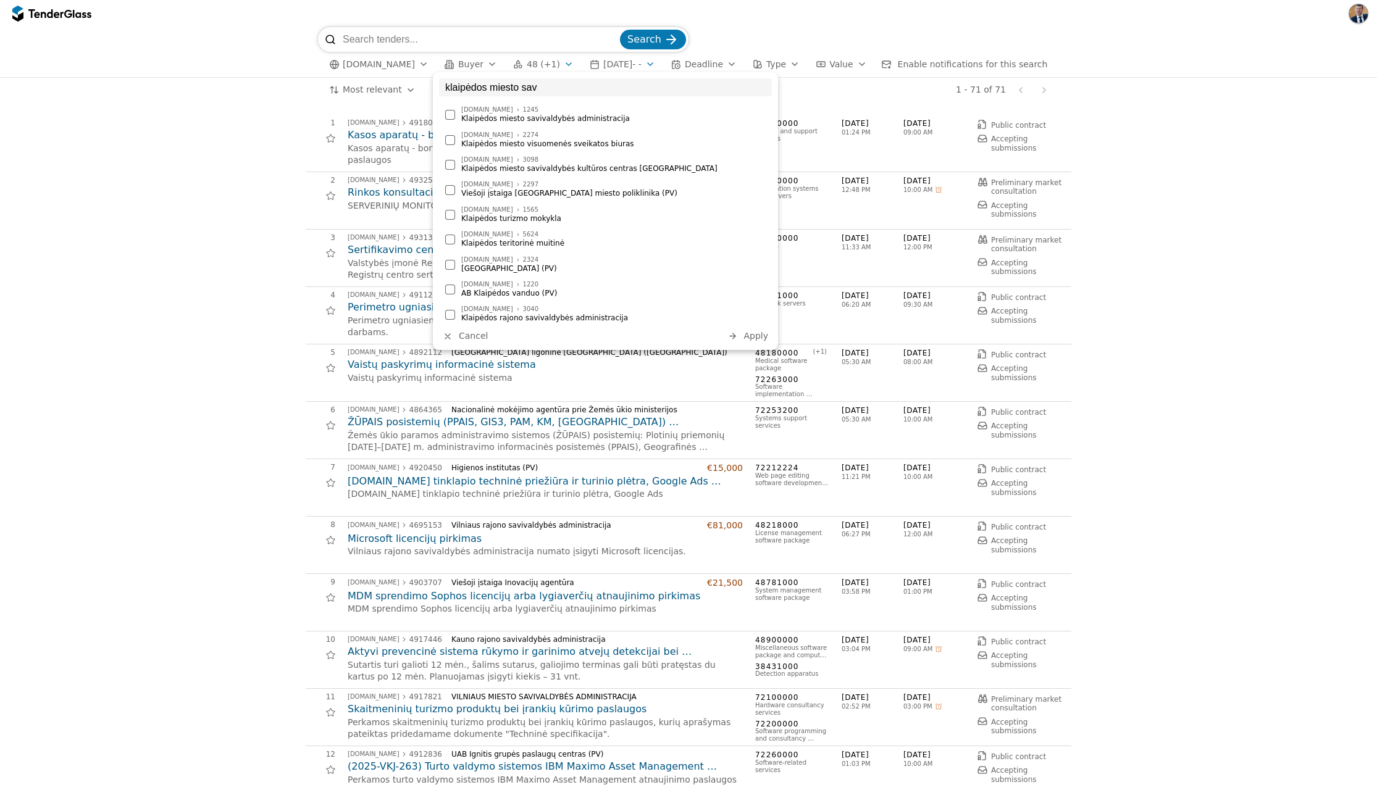
type input "klaipėdos miesto sav"
click at [445, 112] on div "[DOMAIN_NAME] 1245 Klaipėdos miesto savivaldybės administracija" at bounding box center [605, 115] width 333 height 22
click at [448, 141] on div at bounding box center [450, 140] width 10 height 10
click at [445, 164] on div at bounding box center [450, 165] width 10 height 10
click at [451, 290] on div at bounding box center [450, 290] width 10 height 10
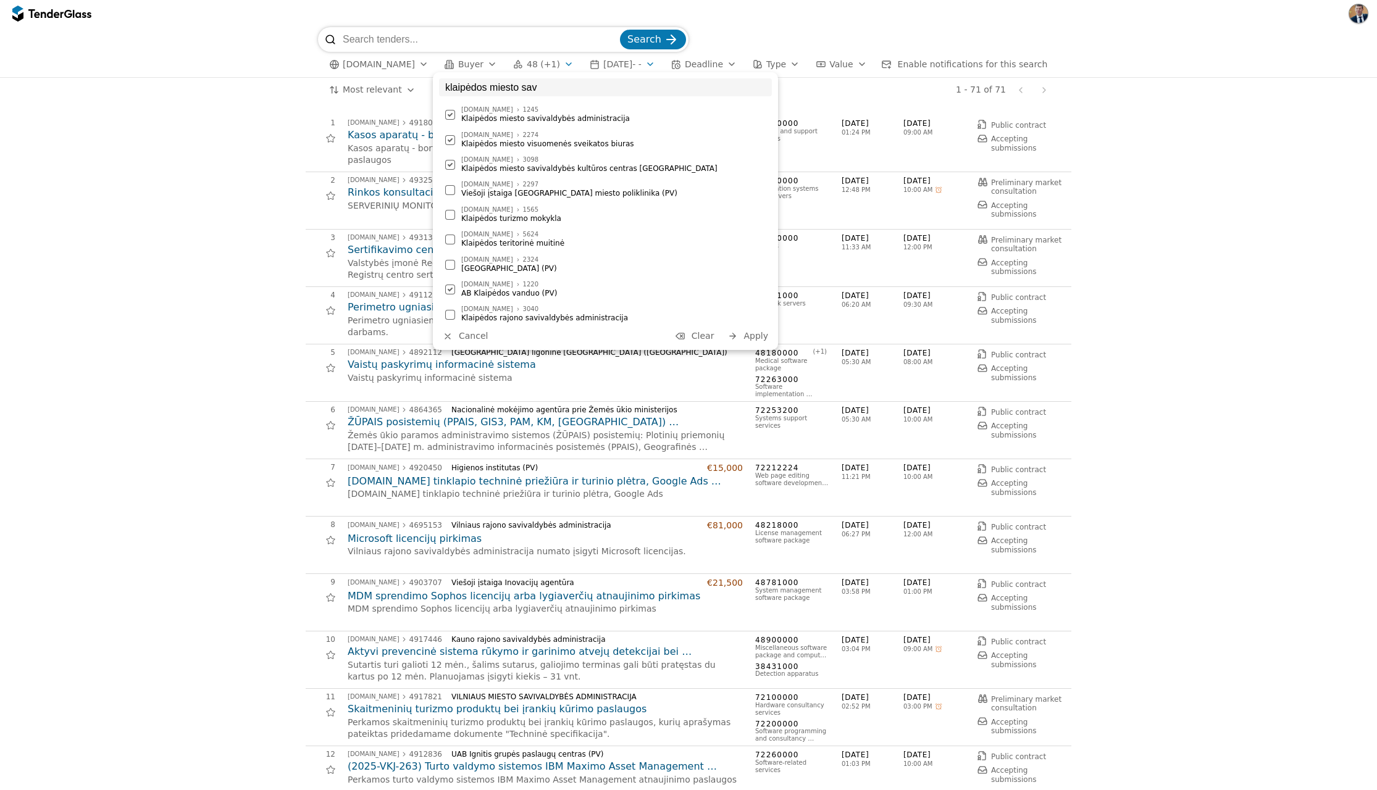
click at [450, 264] on div at bounding box center [450, 265] width 10 height 10
click at [750, 331] on span "Apply" at bounding box center [756, 336] width 25 height 10
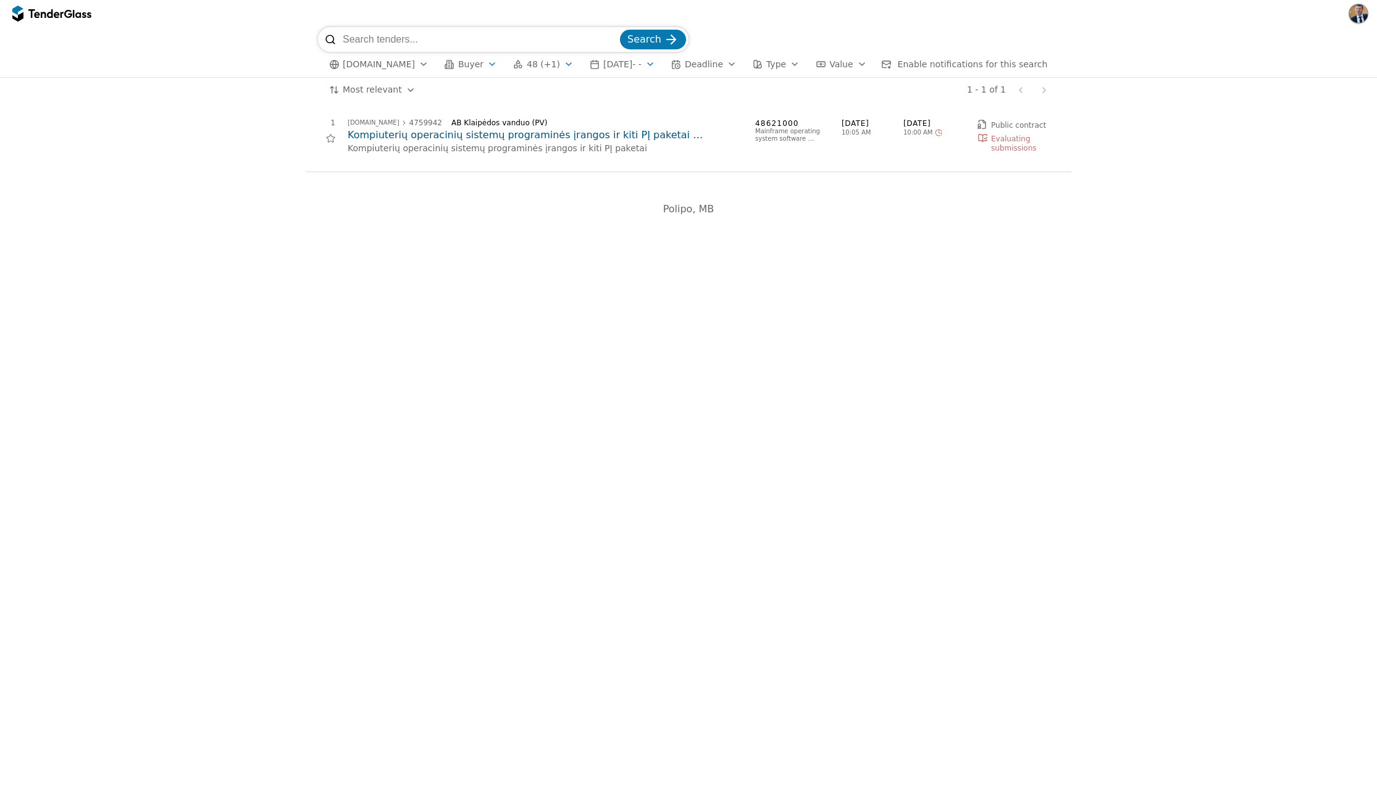
click at [483, 67] on div "button" at bounding box center [492, 64] width 35 height 32
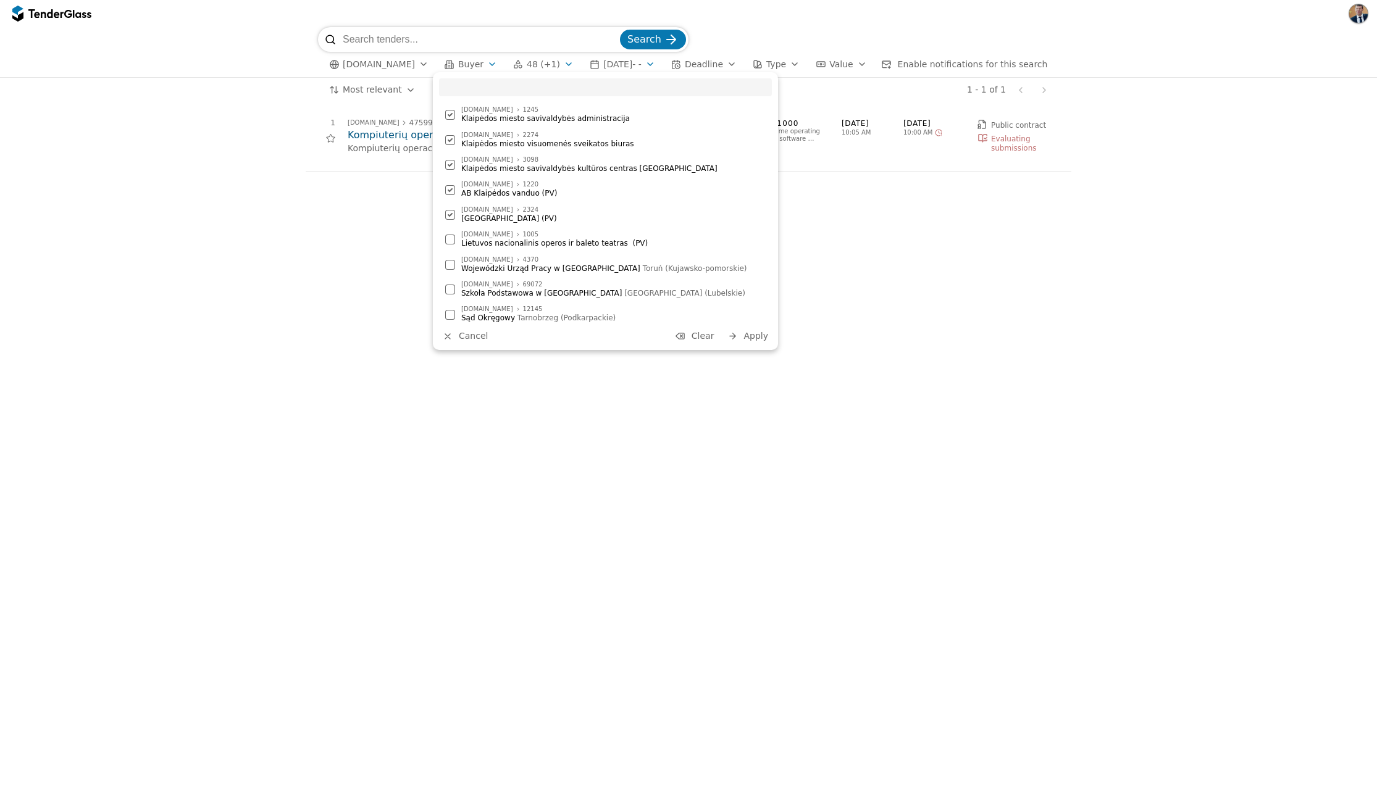
click at [496, 82] on input "search" at bounding box center [605, 87] width 333 height 18
type input "Klaipėd"
click at [444, 111] on div "[DOMAIN_NAME] 1565 Klaipėdos turizmo mokykla" at bounding box center [605, 115] width 333 height 22
drag, startPoint x: 448, startPoint y: 139, endPoint x: 456, endPoint y: 148, distance: 12.7
click at [448, 139] on div at bounding box center [450, 140] width 10 height 10
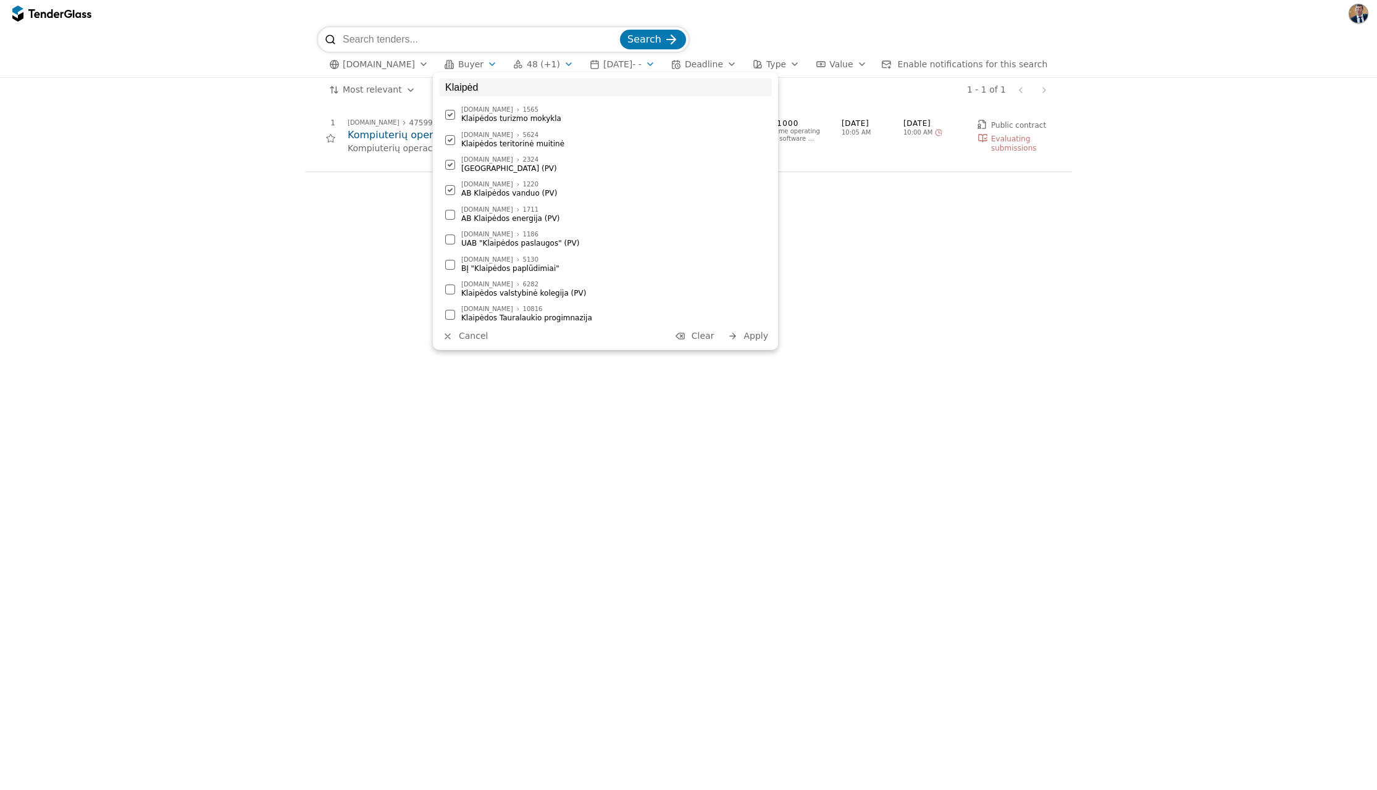
drag, startPoint x: 448, startPoint y: 213, endPoint x: 449, endPoint y: 222, distance: 8.7
click at [448, 214] on div at bounding box center [450, 215] width 10 height 10
click at [450, 243] on div at bounding box center [450, 240] width 10 height 10
click at [451, 236] on div at bounding box center [450, 237] width 10 height 10
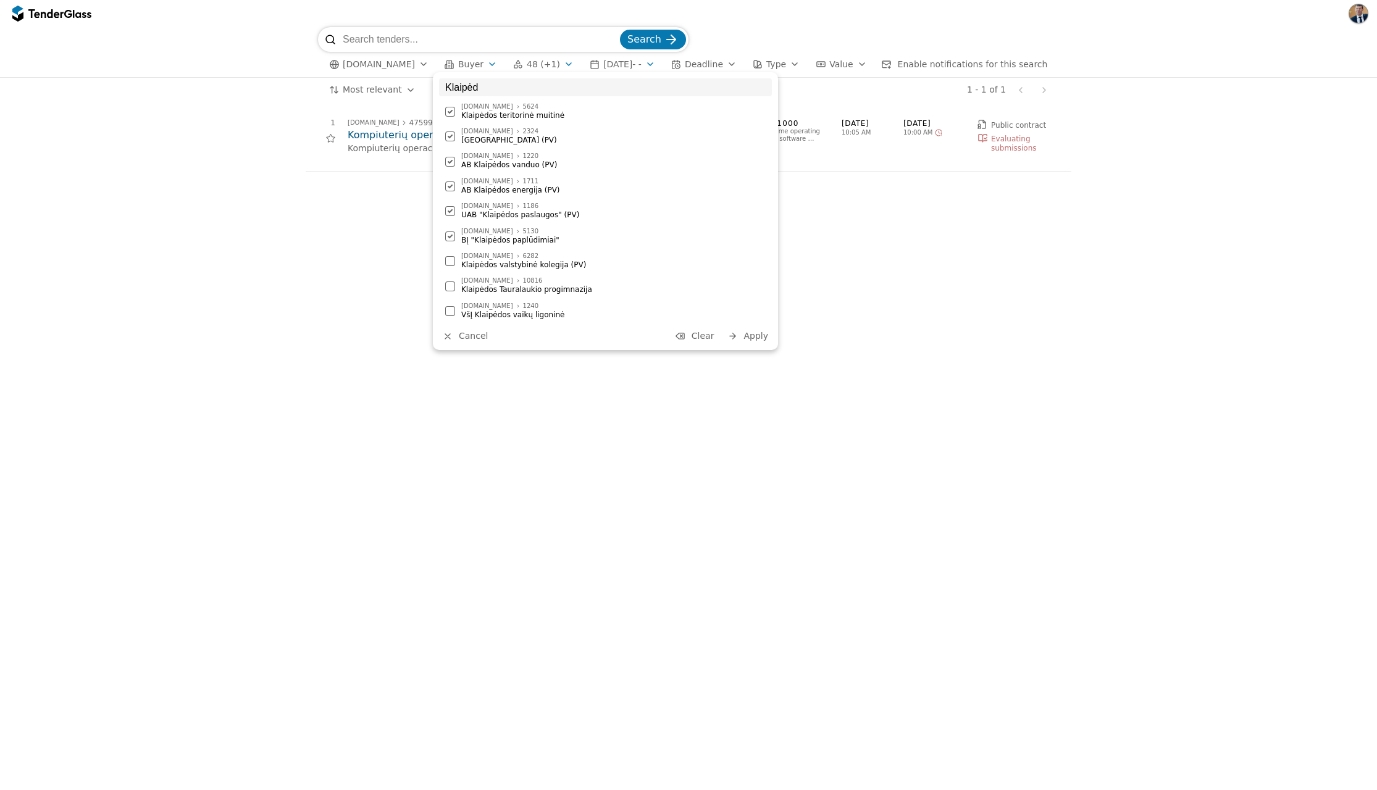
click at [448, 258] on div at bounding box center [450, 261] width 10 height 10
click at [449, 257] on div at bounding box center [450, 258] width 10 height 10
drag, startPoint x: 448, startPoint y: 205, endPoint x: 450, endPoint y: 214, distance: 9.3
click at [448, 205] on div at bounding box center [450, 209] width 10 height 10
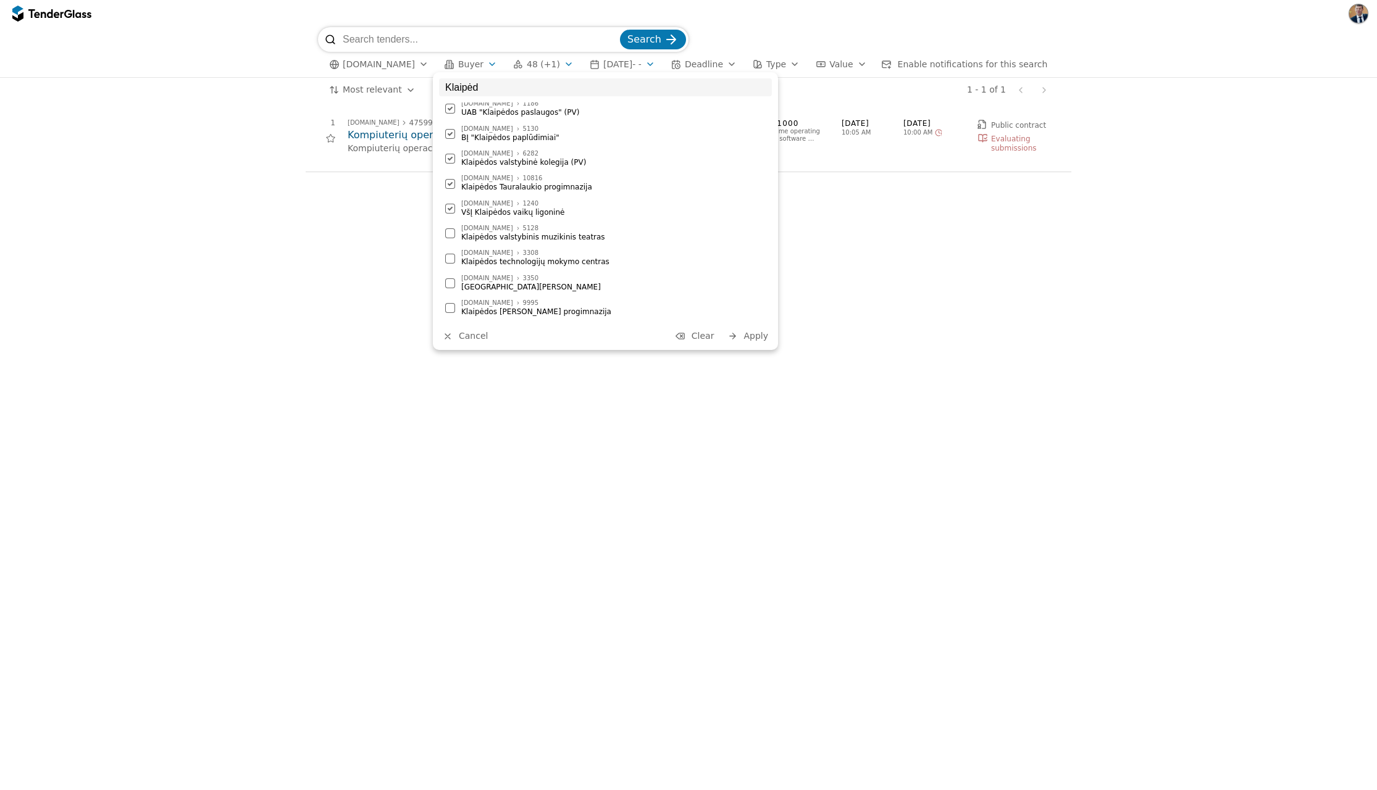
click at [449, 235] on div at bounding box center [450, 233] width 10 height 10
drag, startPoint x: 450, startPoint y: 203, endPoint x: 449, endPoint y: 222, distance: 19.2
click at [450, 203] on div at bounding box center [450, 202] width 10 height 10
click at [448, 230] on div at bounding box center [450, 227] width 10 height 10
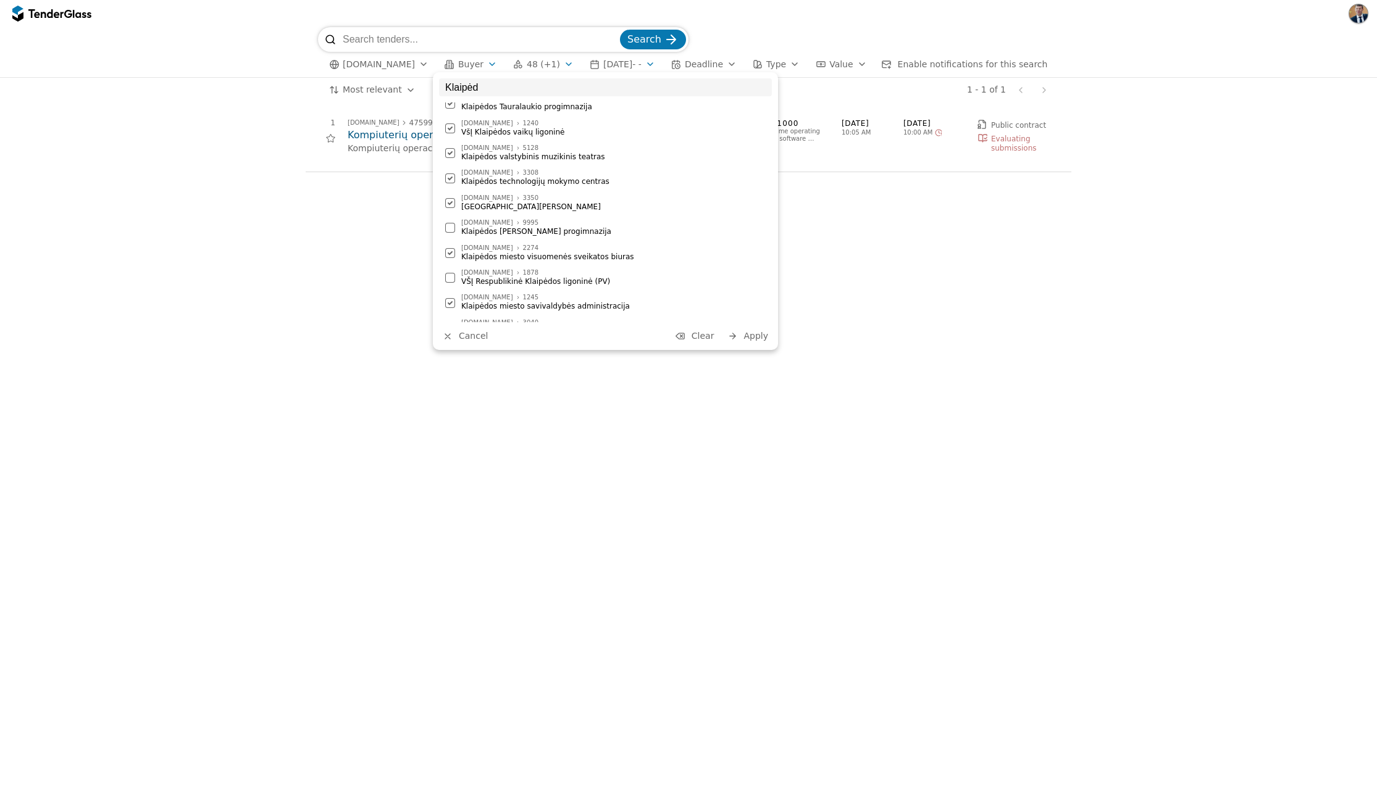
scroll to position [222, 0]
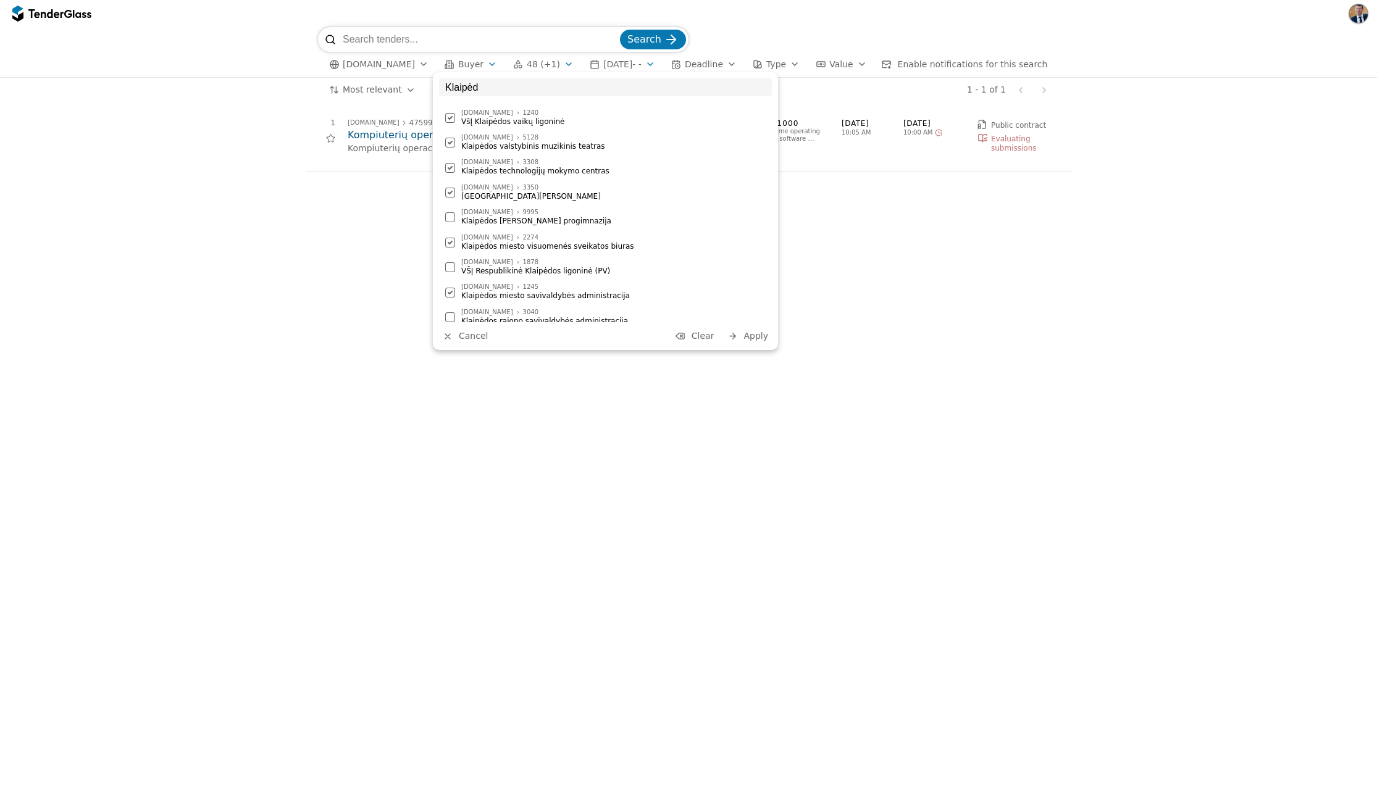
click at [451, 217] on div at bounding box center [450, 217] width 10 height 10
click at [451, 265] on div at bounding box center [450, 267] width 10 height 10
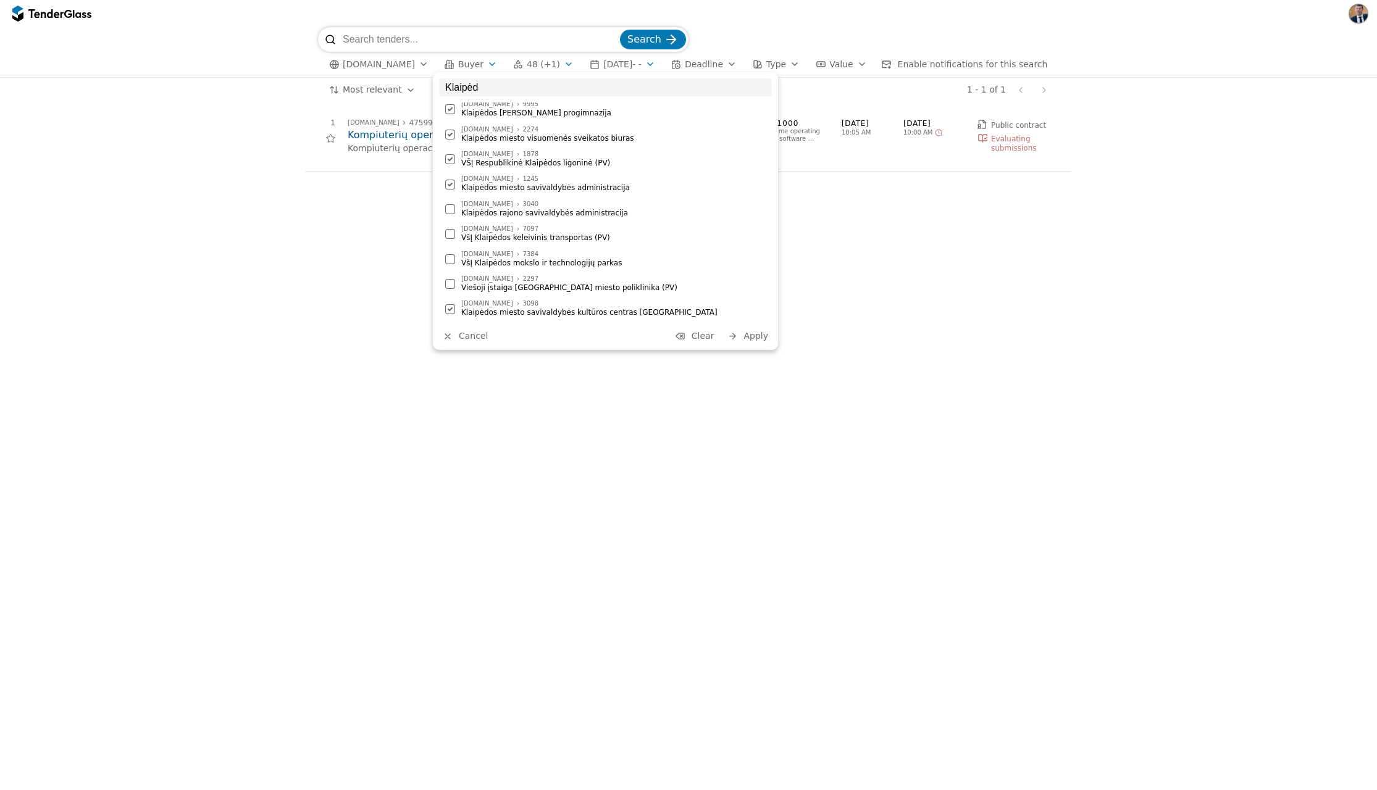
scroll to position [339, 0]
click at [450, 199] on div at bounding box center [450, 200] width 10 height 10
click at [448, 226] on div at bounding box center [450, 225] width 10 height 10
click at [451, 251] on div at bounding box center [450, 250] width 10 height 10
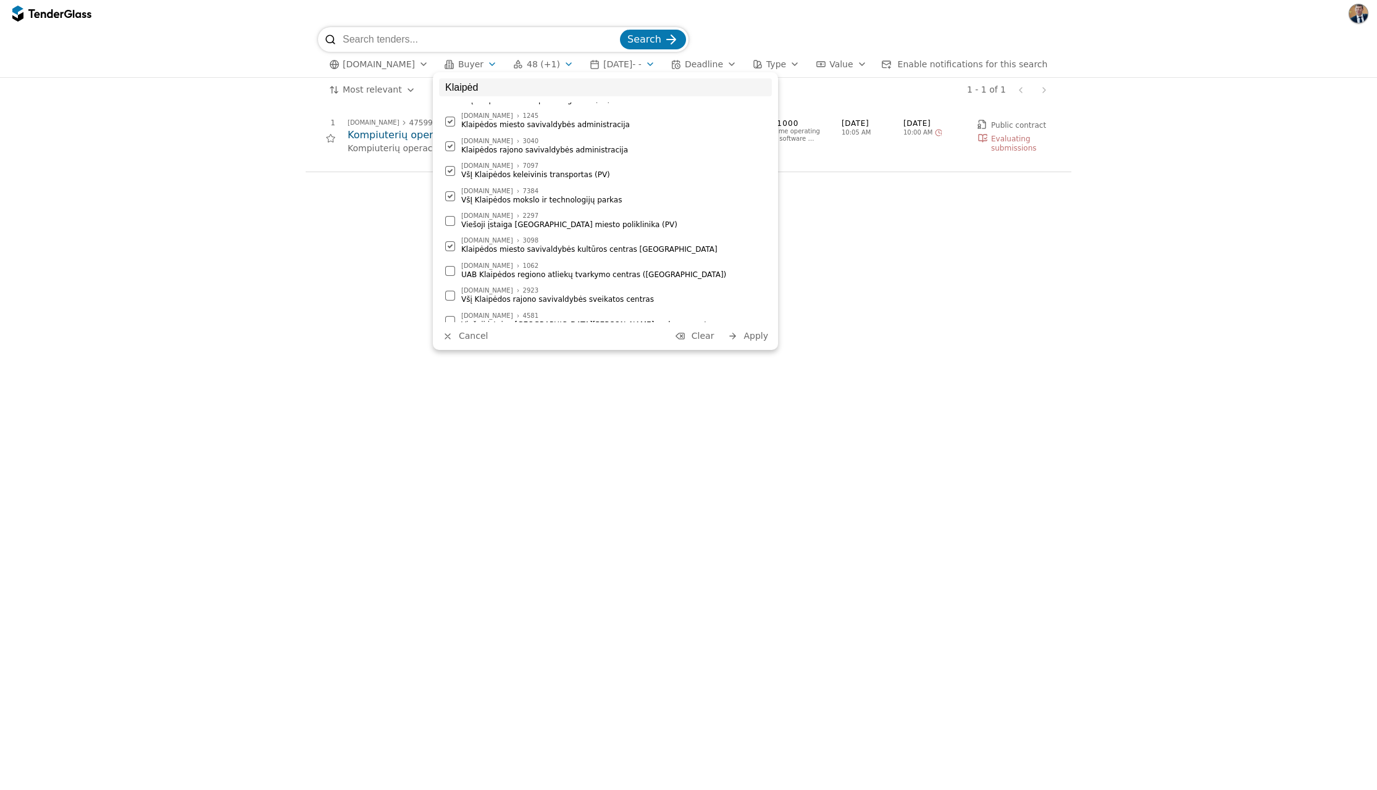
scroll to position [396, 0]
click at [451, 215] on div at bounding box center [450, 217] width 10 height 10
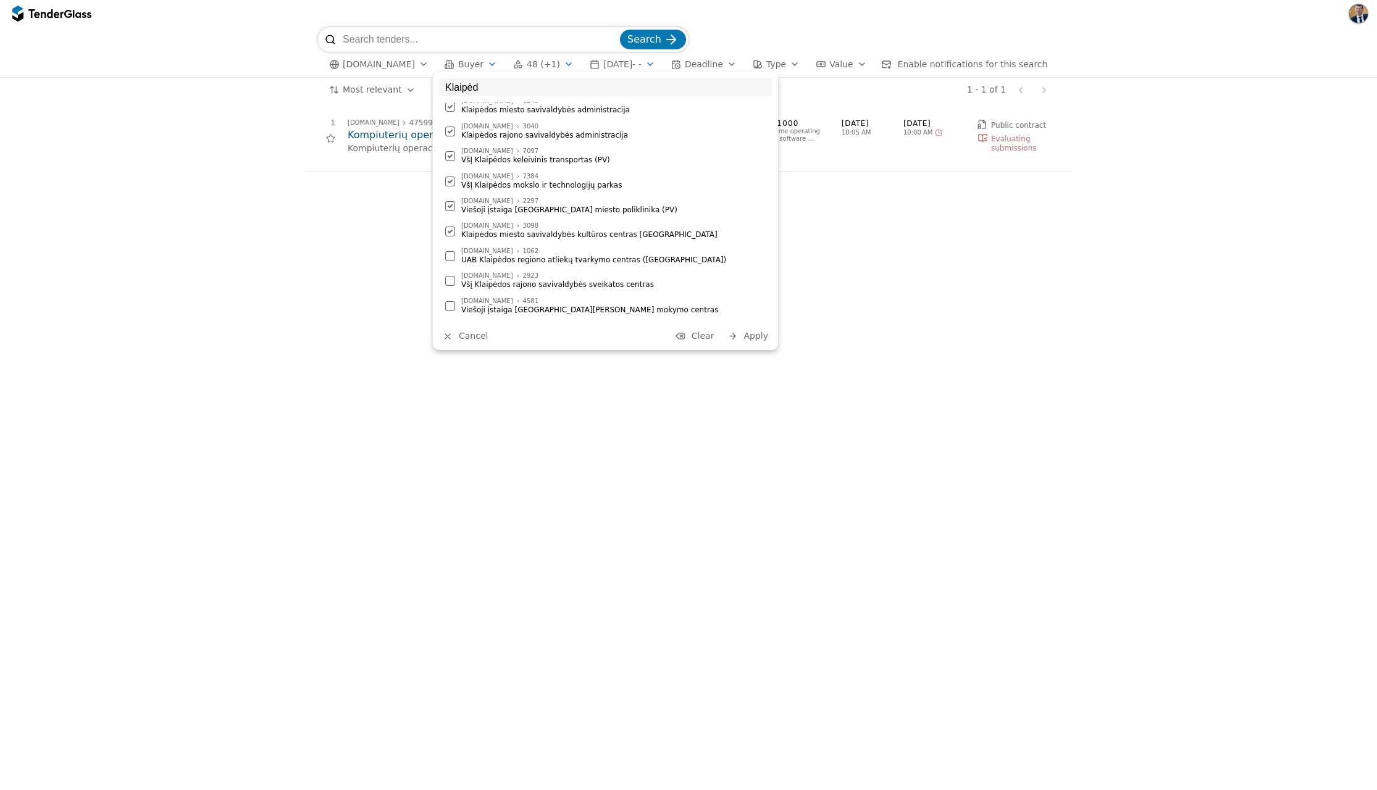
click at [451, 256] on div at bounding box center [450, 256] width 10 height 10
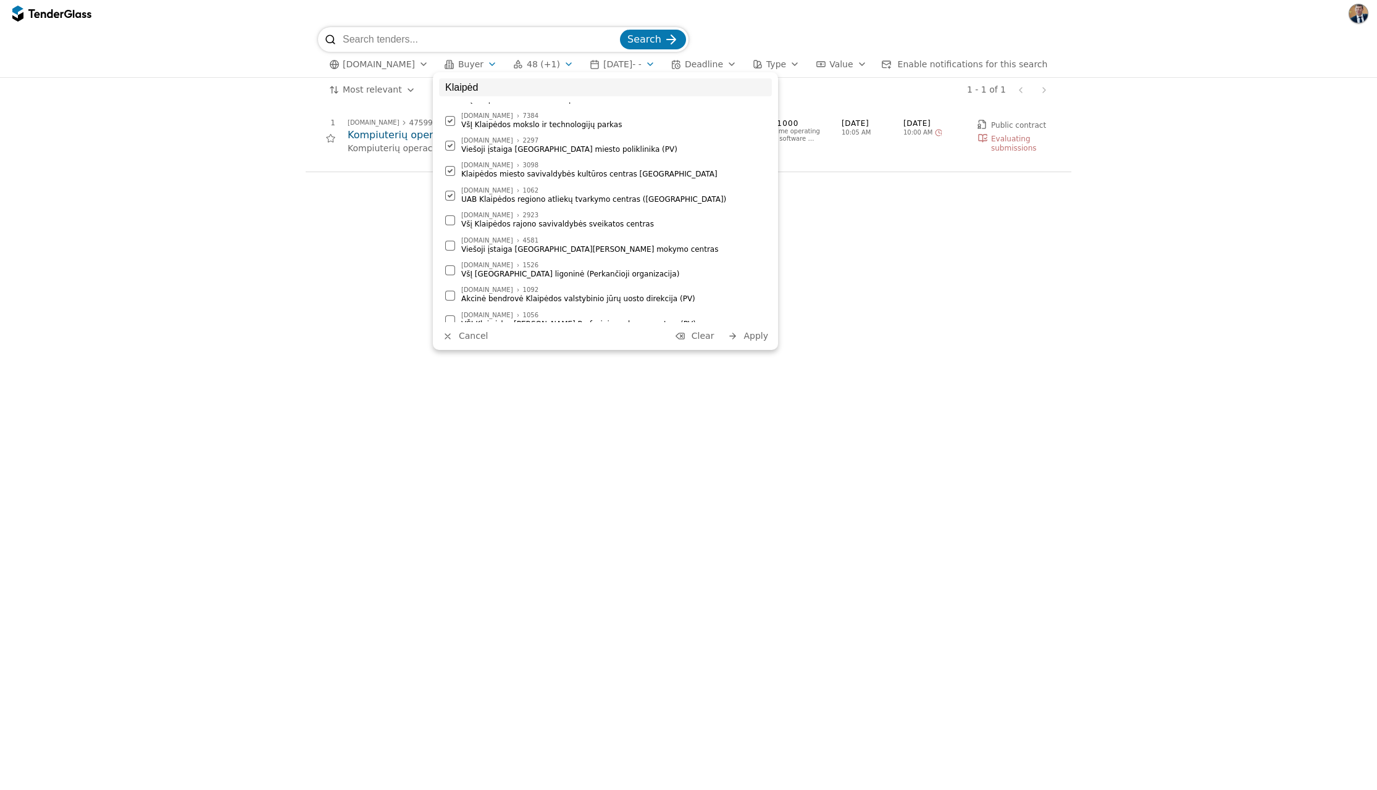
drag, startPoint x: 453, startPoint y: 220, endPoint x: 450, endPoint y: 241, distance: 21.1
click at [453, 220] on div at bounding box center [450, 221] width 10 height 10
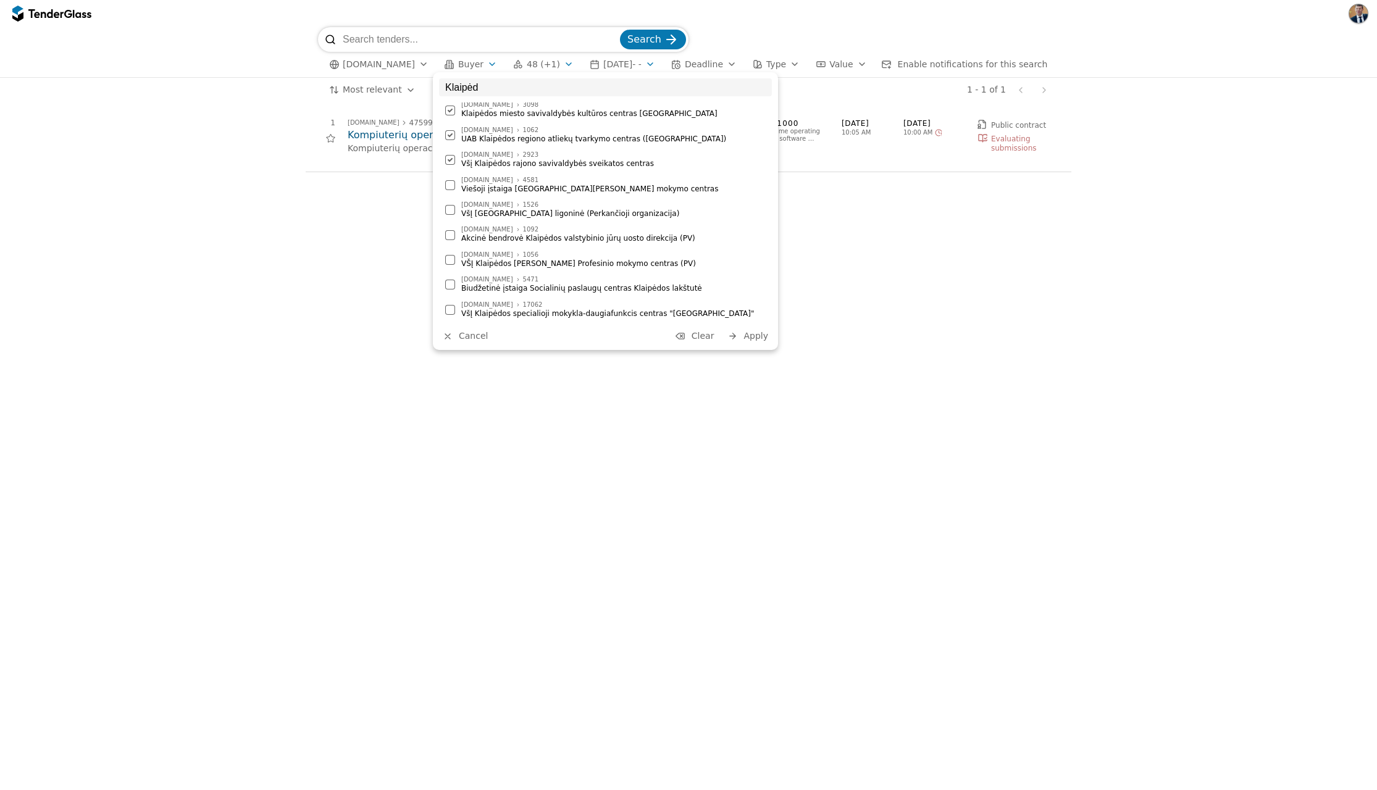
drag, startPoint x: 453, startPoint y: 185, endPoint x: 456, endPoint y: 219, distance: 34.1
click at [453, 185] on div at bounding box center [450, 185] width 10 height 10
click at [456, 220] on div "[DOMAIN_NAME] 1526 VšĮ Klaipėdos universiteto ligoninė (Perkančioji organizacij…" at bounding box center [605, 210] width 333 height 22
drag, startPoint x: 454, startPoint y: 238, endPoint x: 456, endPoint y: 254, distance: 16.7
click at [454, 238] on div at bounding box center [450, 235] width 10 height 10
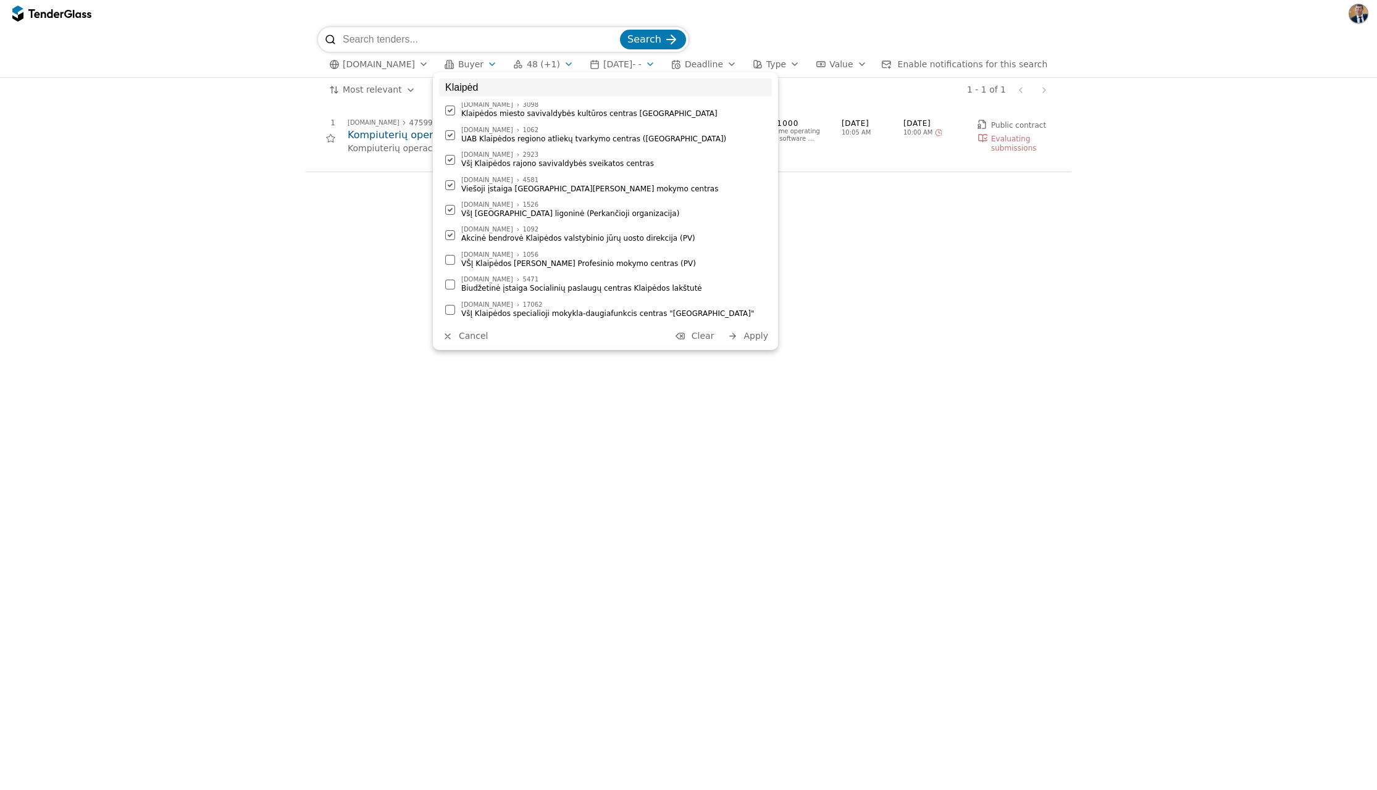
drag, startPoint x: 454, startPoint y: 259, endPoint x: 454, endPoint y: 275, distance: 16.1
click at [454, 259] on div at bounding box center [450, 260] width 10 height 10
drag, startPoint x: 450, startPoint y: 285, endPoint x: 451, endPoint y: 295, distance: 10.6
click at [450, 285] on div at bounding box center [450, 285] width 10 height 10
drag, startPoint x: 453, startPoint y: 314, endPoint x: 526, endPoint y: 317, distance: 72.9
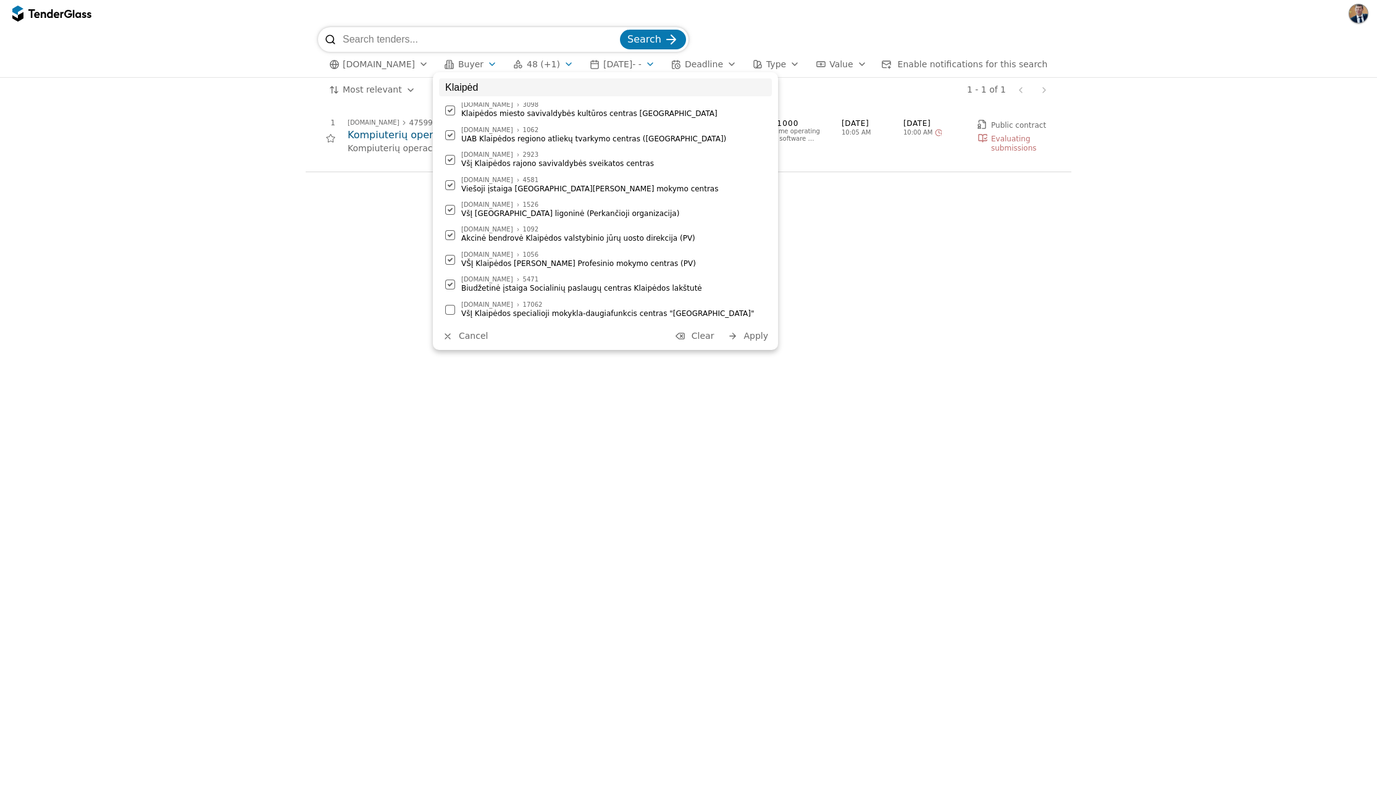
click at [453, 314] on div at bounding box center [450, 310] width 10 height 10
click at [753, 337] on span "Apply" at bounding box center [756, 336] width 25 height 10
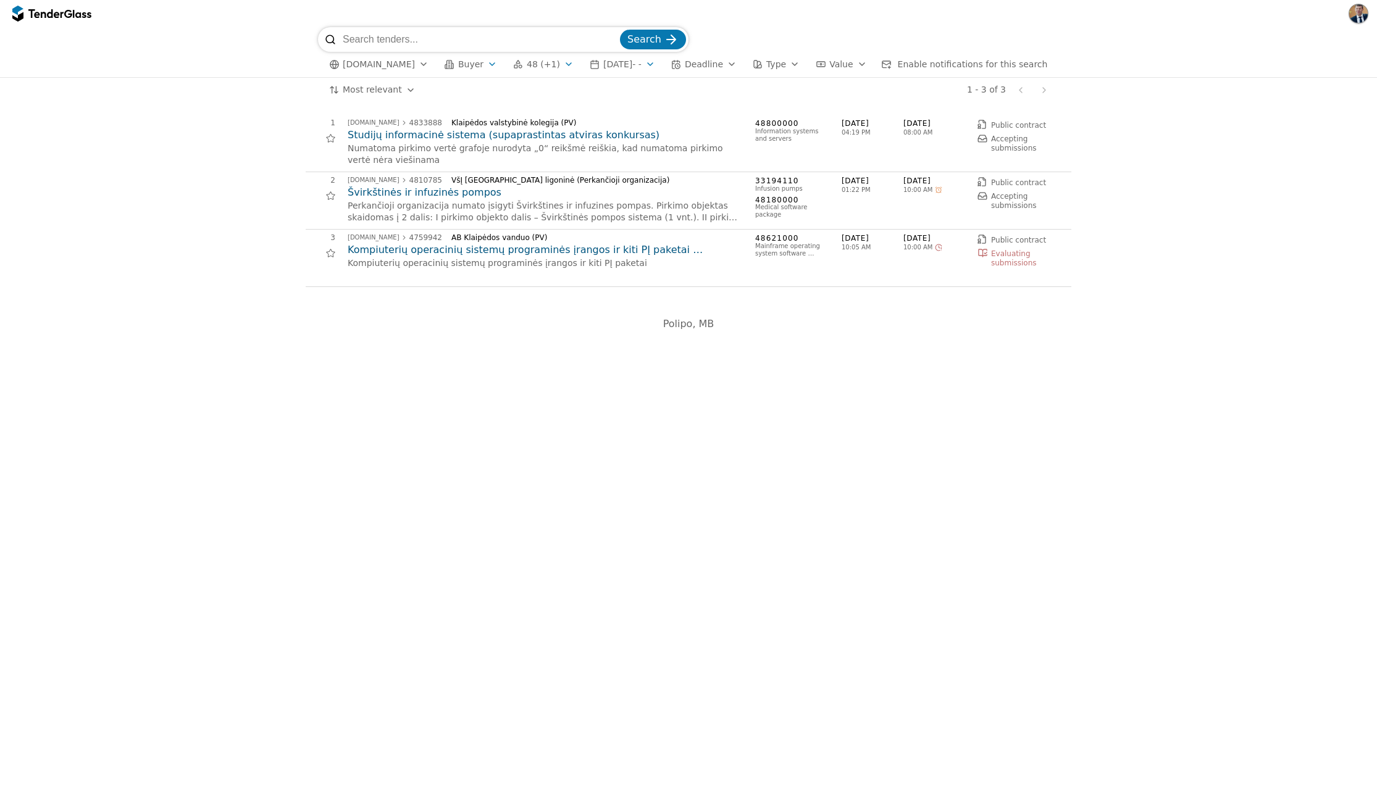
click at [651, 62] on button "[DATE] - -" at bounding box center [622, 64] width 75 height 15
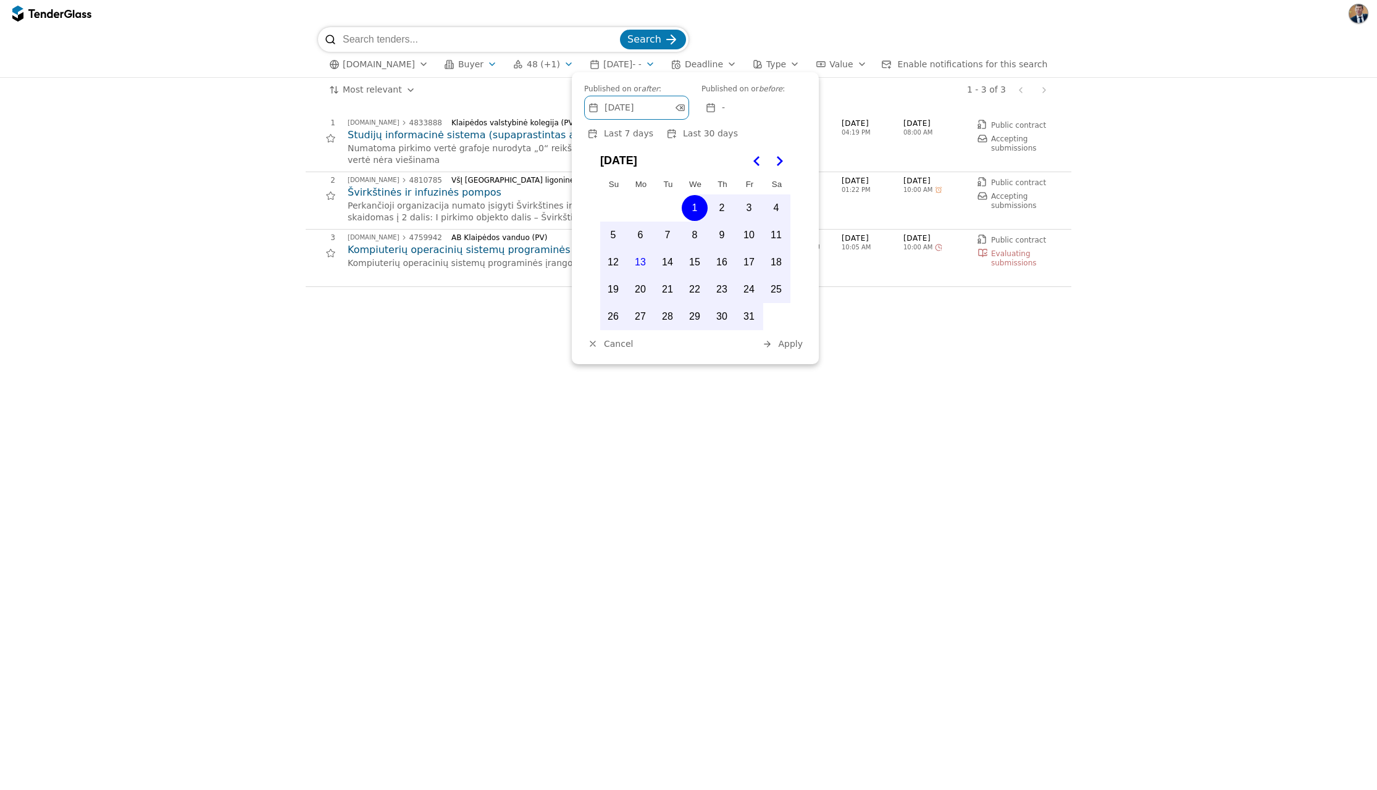
click at [758, 156] on icon "Go to the Previous Month" at bounding box center [757, 161] width 15 height 15
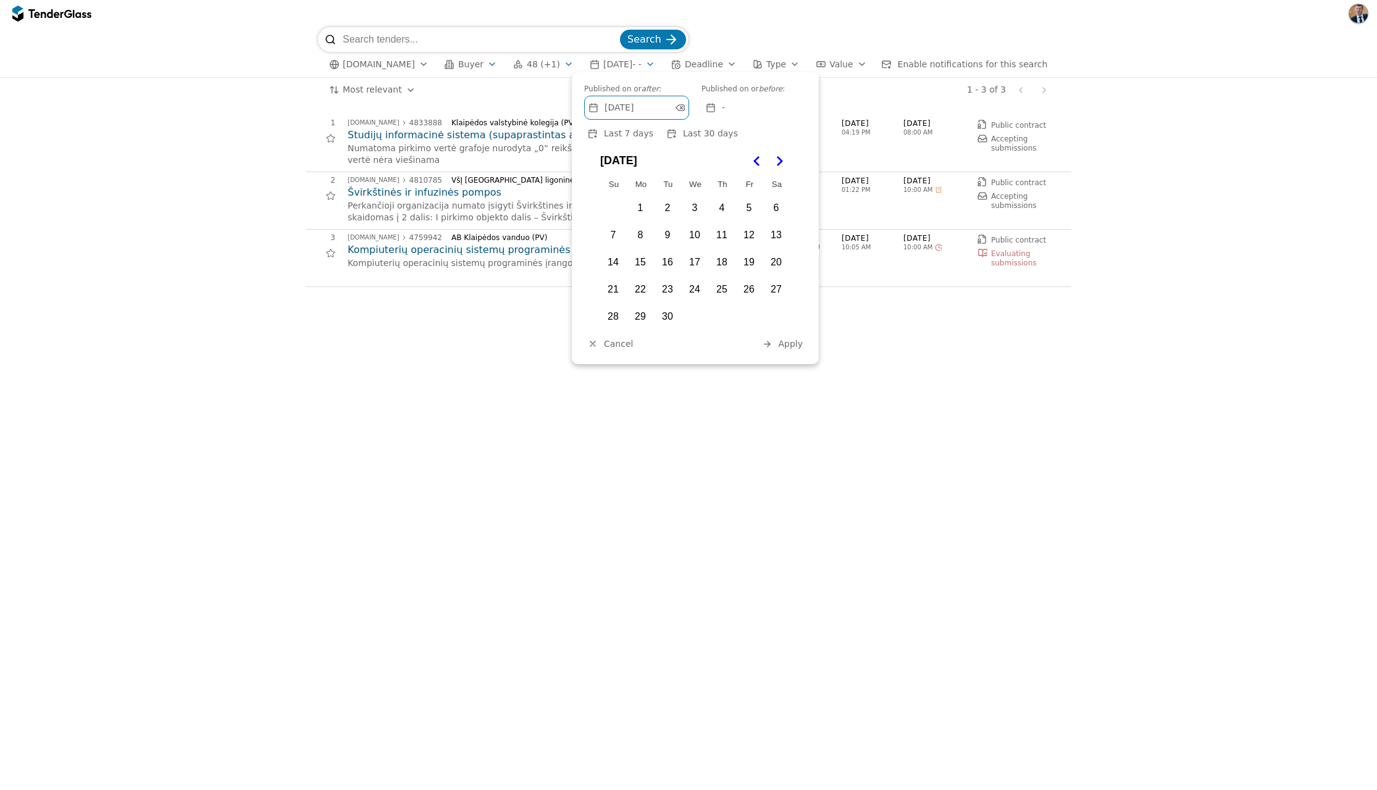
click at [639, 213] on button "1" at bounding box center [640, 208] width 26 height 26
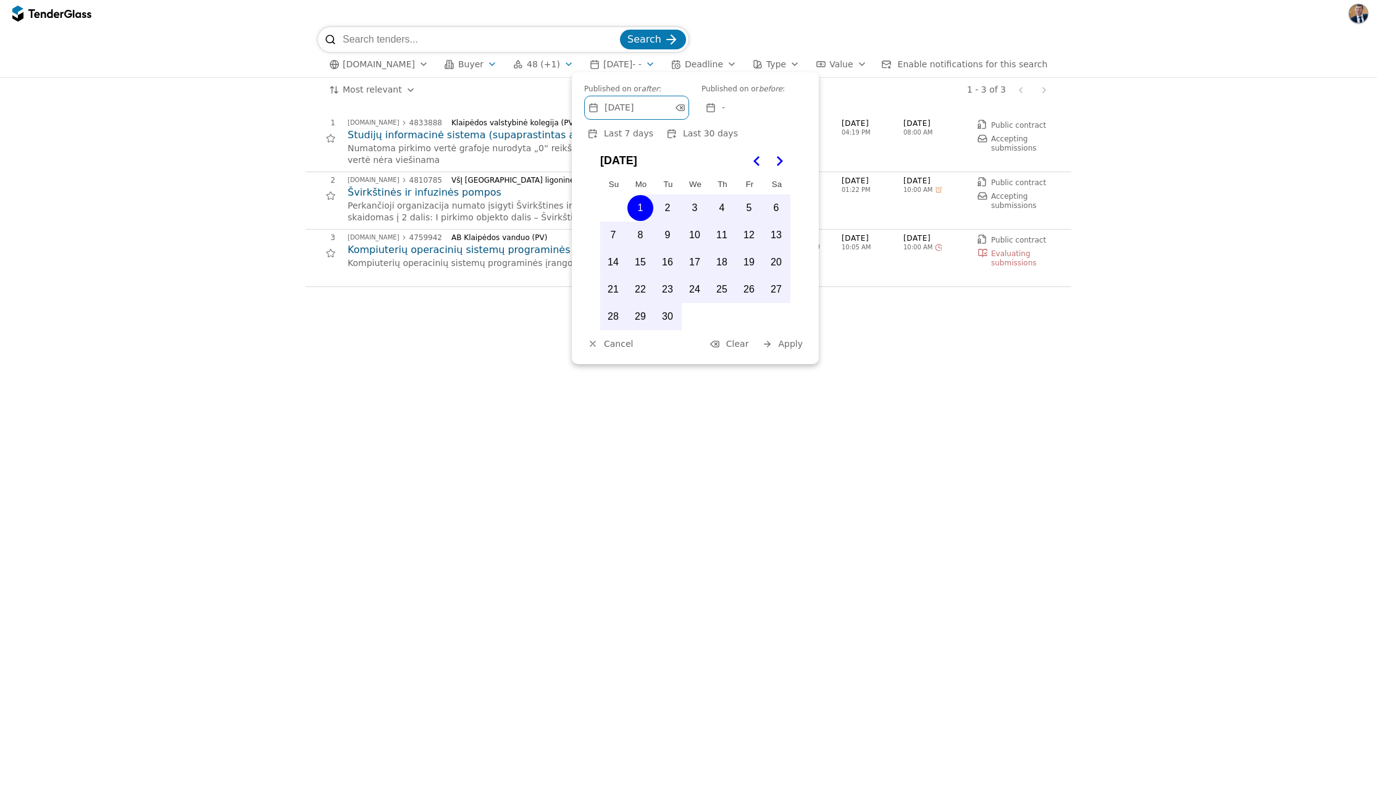
click at [789, 339] on span "Apply" at bounding box center [790, 344] width 25 height 10
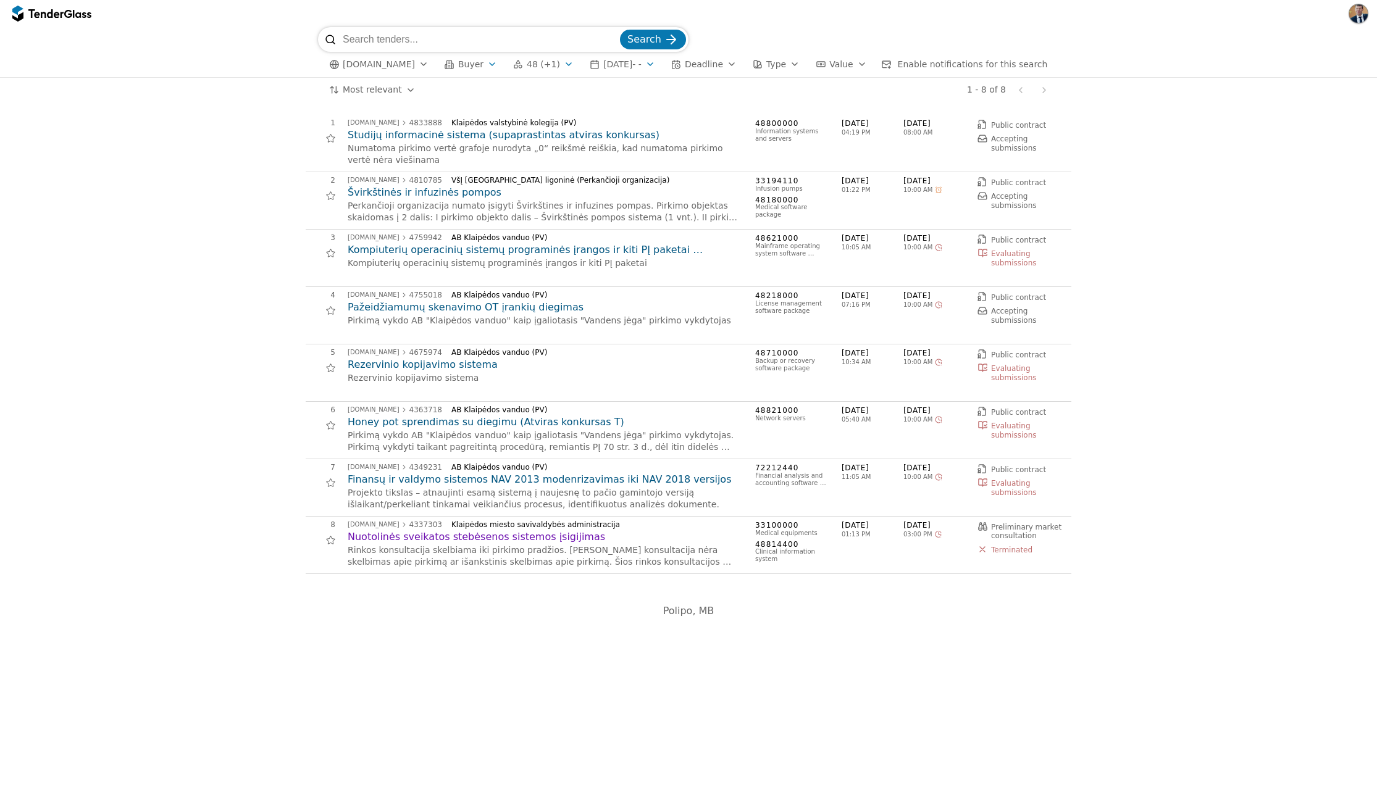
click at [457, 135] on h2 "Studijų informacinė sistema (supaprastintas atviras konkursas)" at bounding box center [545, 135] width 395 height 14
